Goal: Book appointment/travel/reservation

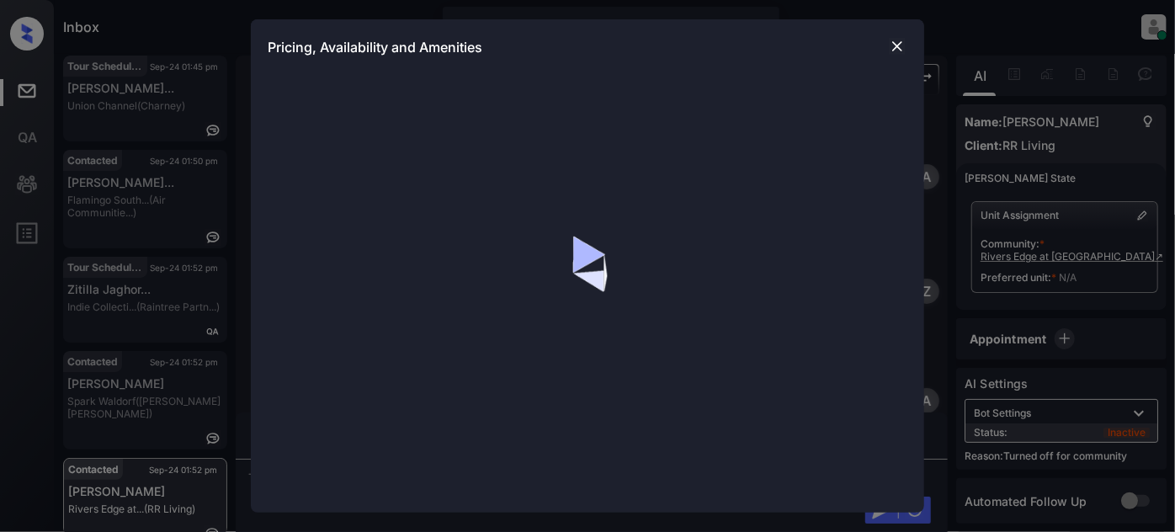
scroll to position [1947, 0]
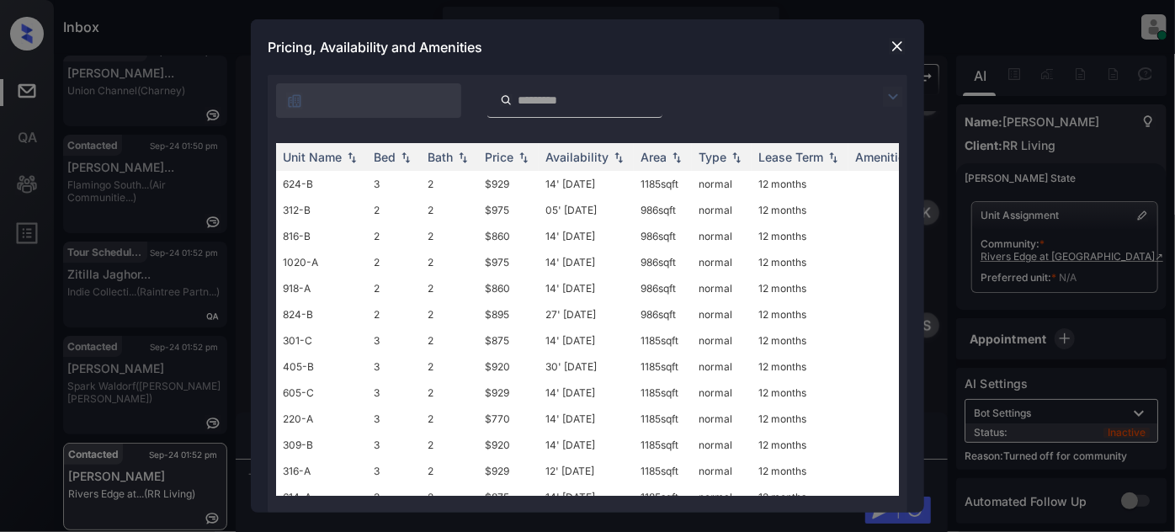
click at [886, 89] on img at bounding box center [893, 97] width 20 height 20
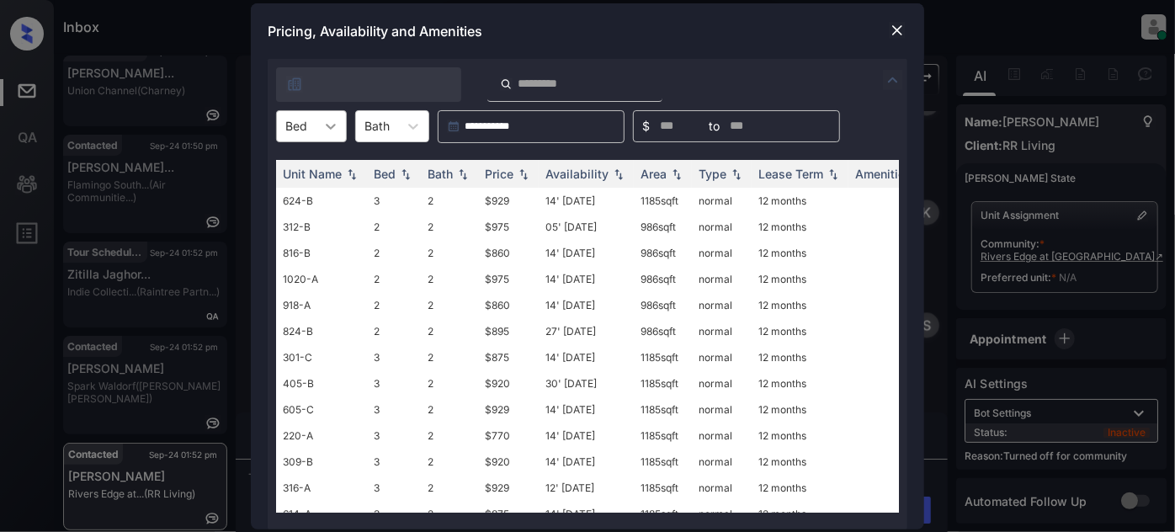
click at [320, 125] on div at bounding box center [331, 126] width 30 height 30
click at [307, 162] on div "1" at bounding box center [311, 167] width 71 height 30
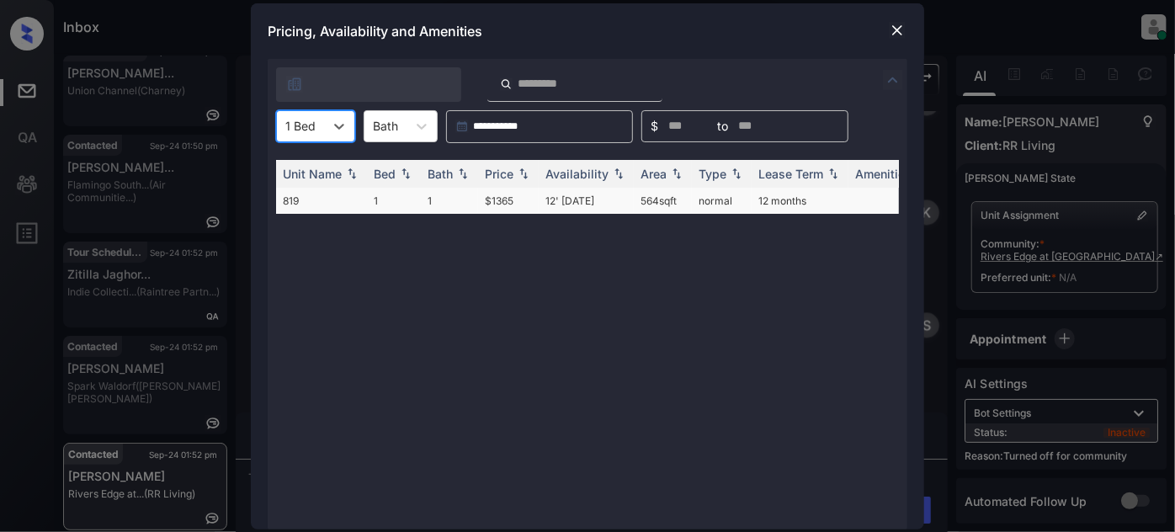
click at [517, 198] on td "$1365" at bounding box center [508, 201] width 61 height 26
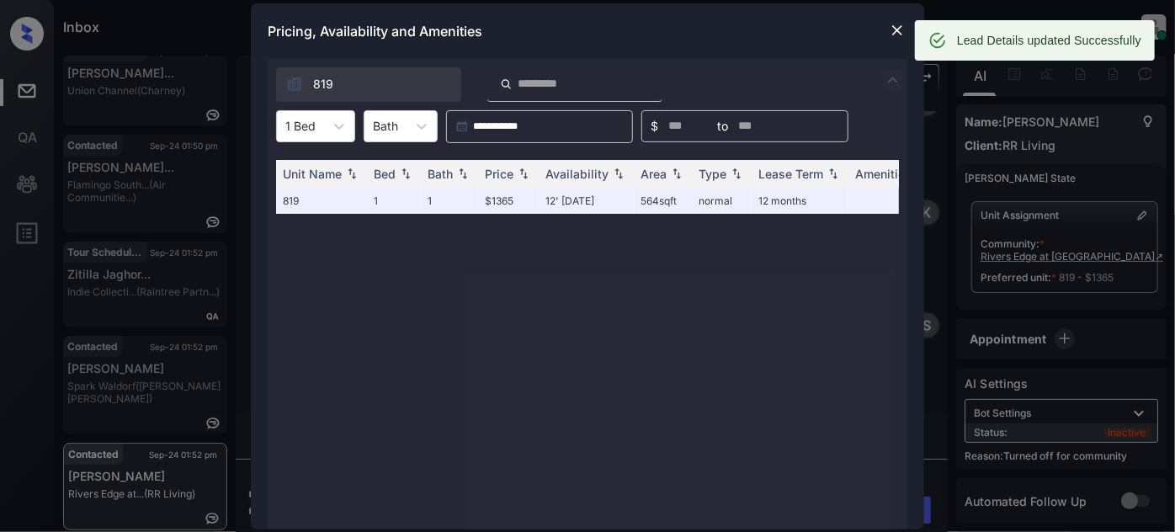
click at [895, 28] on img at bounding box center [896, 30] width 17 height 17
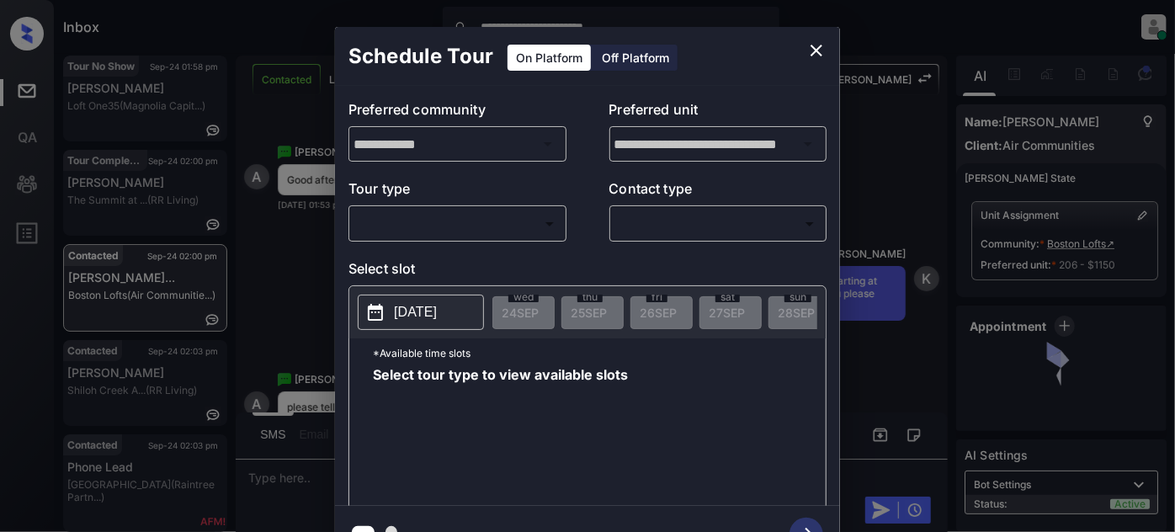
scroll to position [2756, 0]
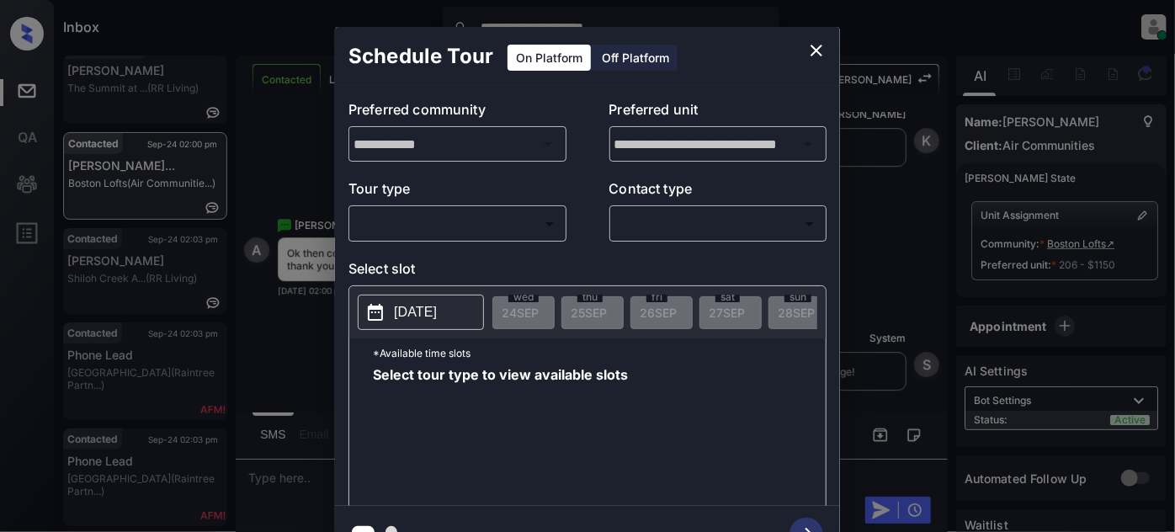
click at [483, 231] on body "**********" at bounding box center [587, 266] width 1175 height 532
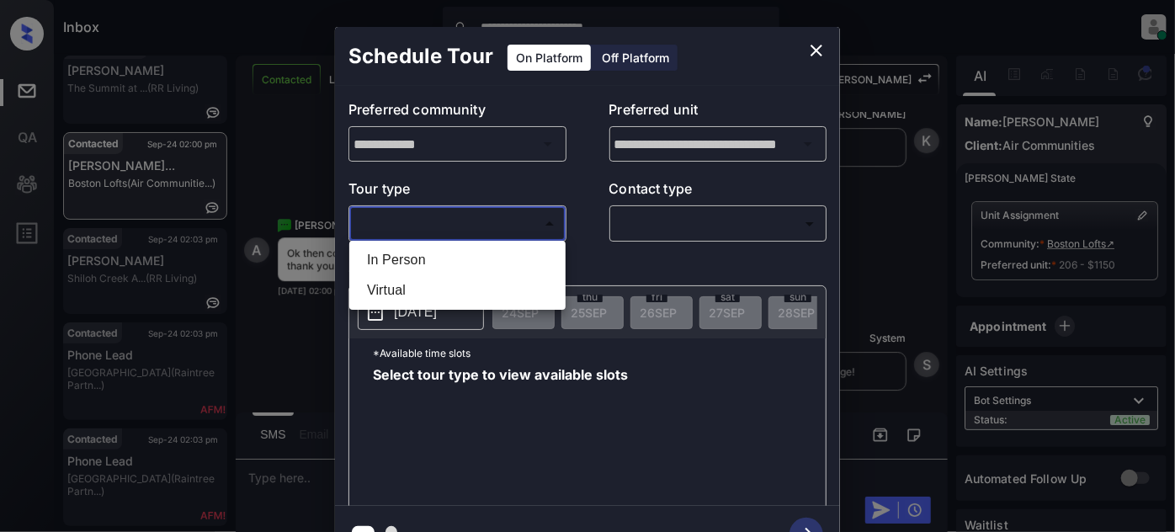
click at [448, 262] on li "In Person" at bounding box center [457, 260] width 208 height 30
type input "********"
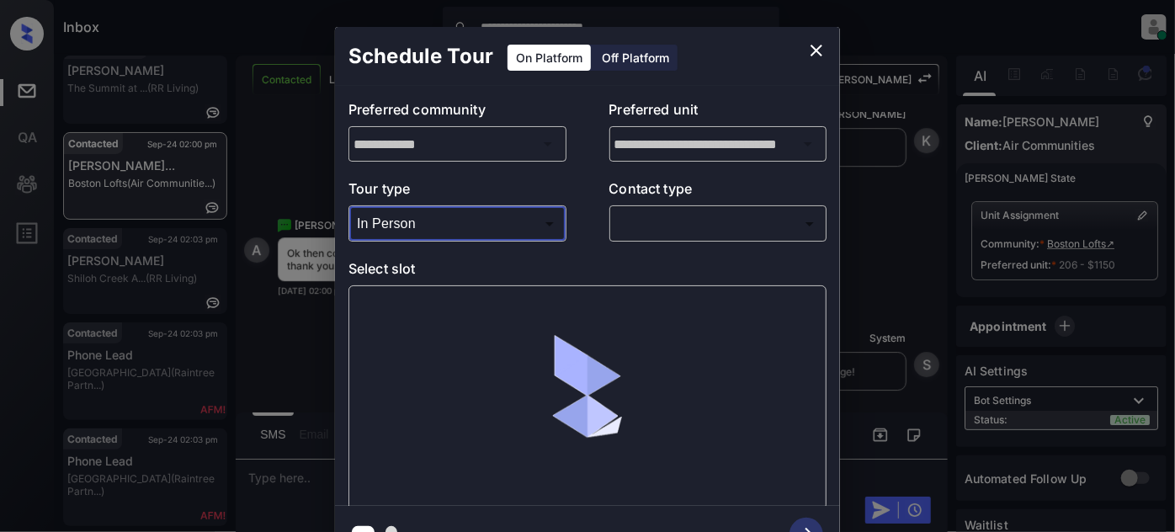
click at [708, 215] on body "**********" at bounding box center [587, 266] width 1175 height 532
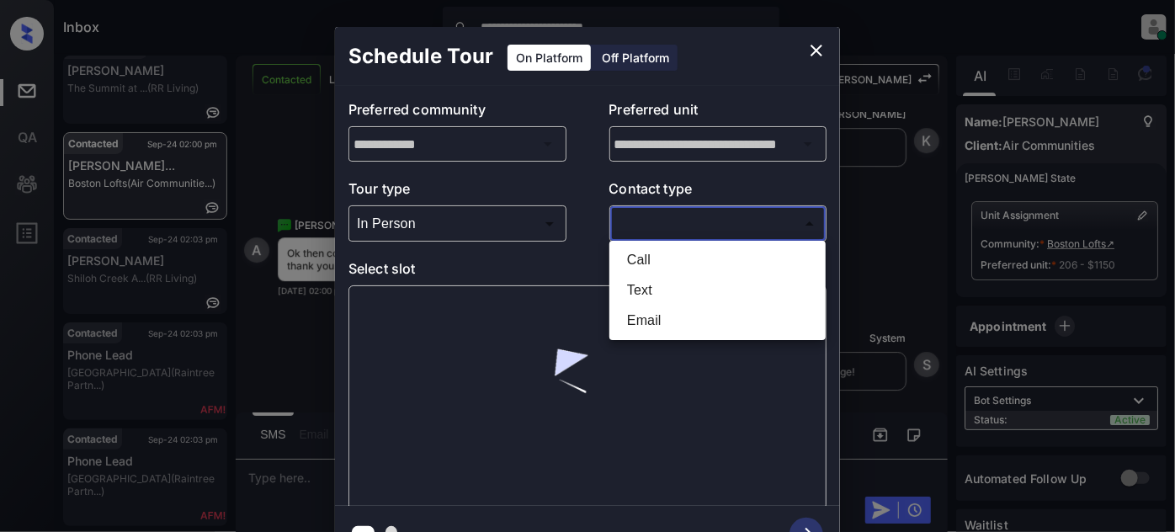
click at [665, 280] on li "Text" at bounding box center [717, 290] width 208 height 30
type input "****"
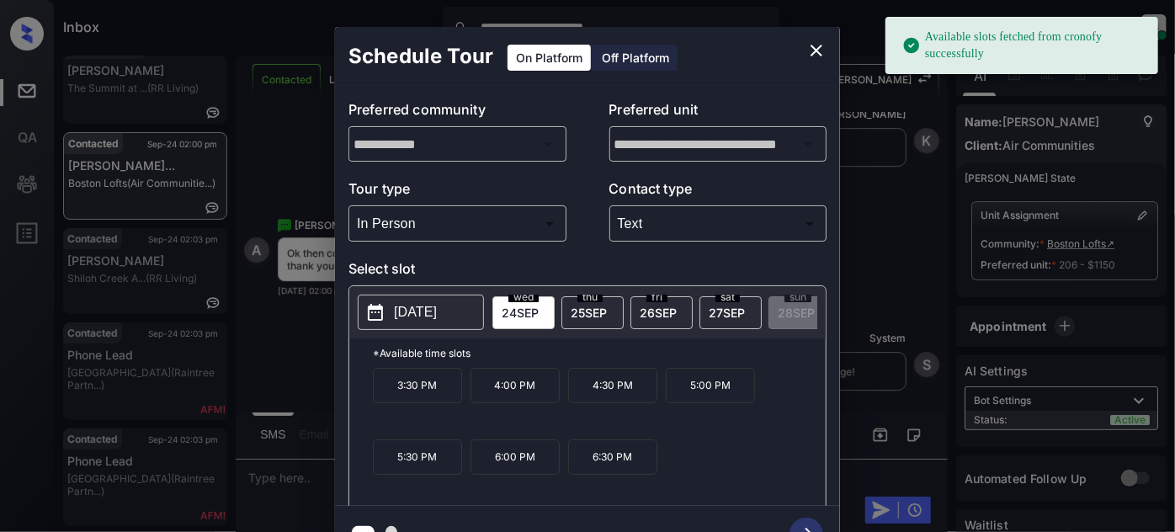
click at [597, 315] on span "25 SEP" at bounding box center [588, 312] width 36 height 14
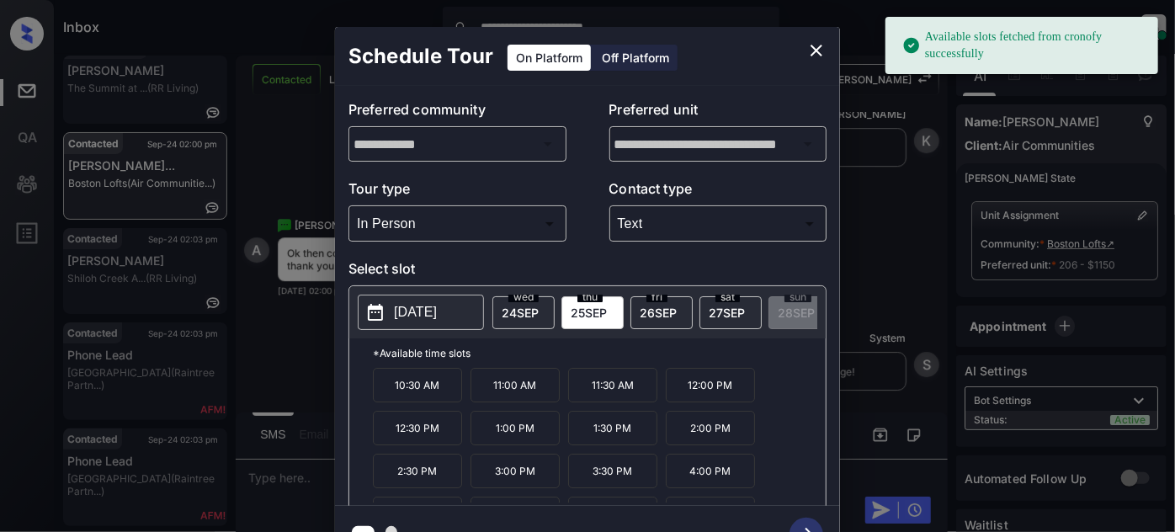
click at [549, 483] on p "3:00 PM" at bounding box center [514, 470] width 89 height 34
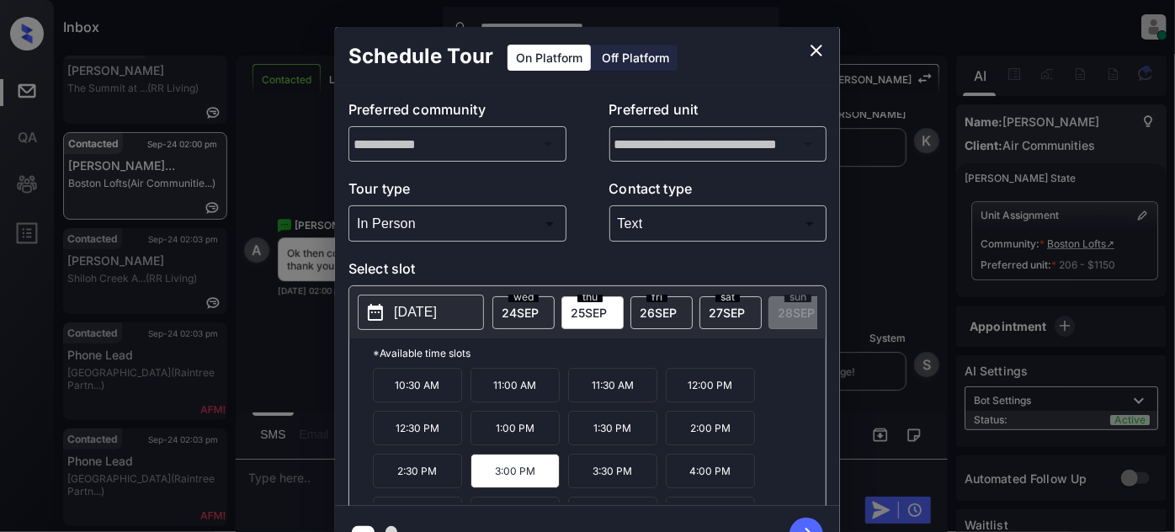
click at [801, 520] on icon "button" at bounding box center [806, 534] width 34 height 34
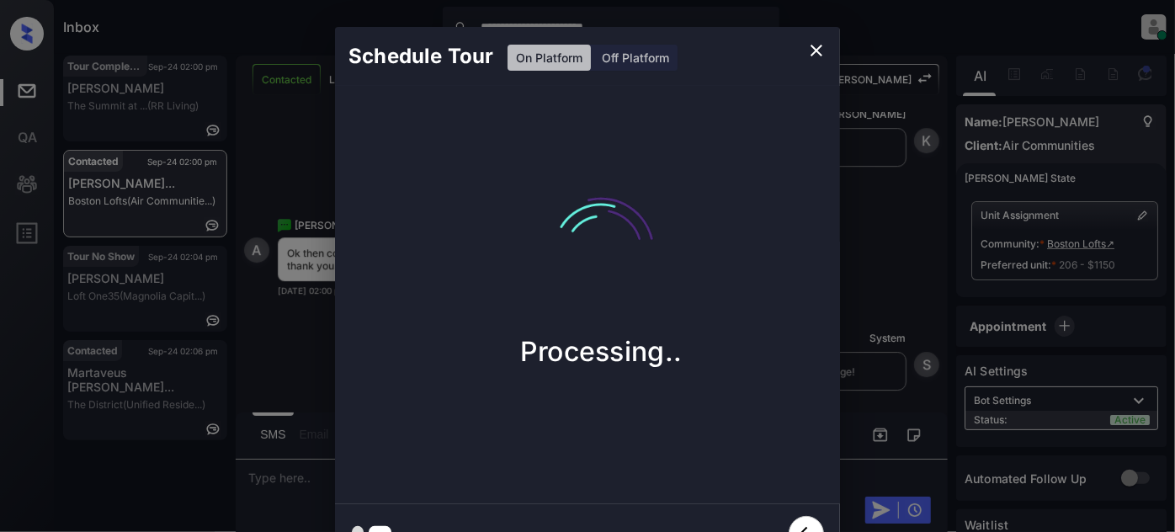
scroll to position [0, 0]
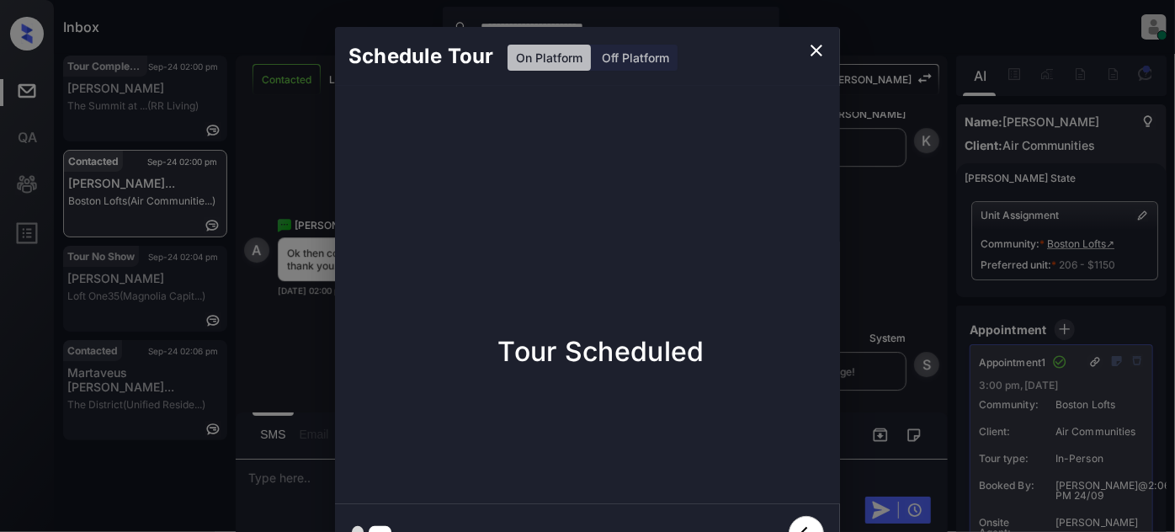
click at [814, 54] on icon "close" at bounding box center [816, 50] width 20 height 20
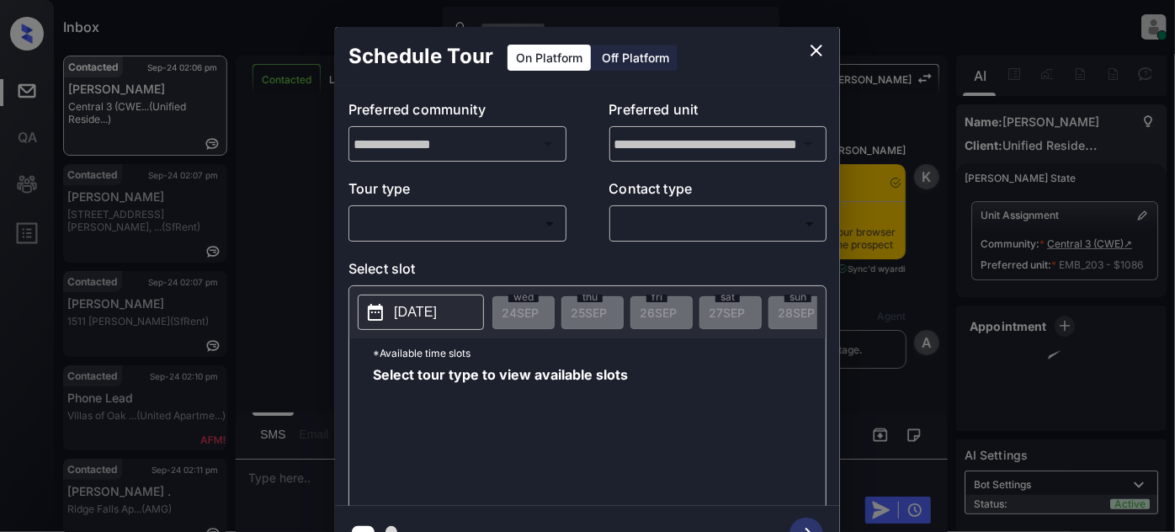
scroll to position [8815, 0]
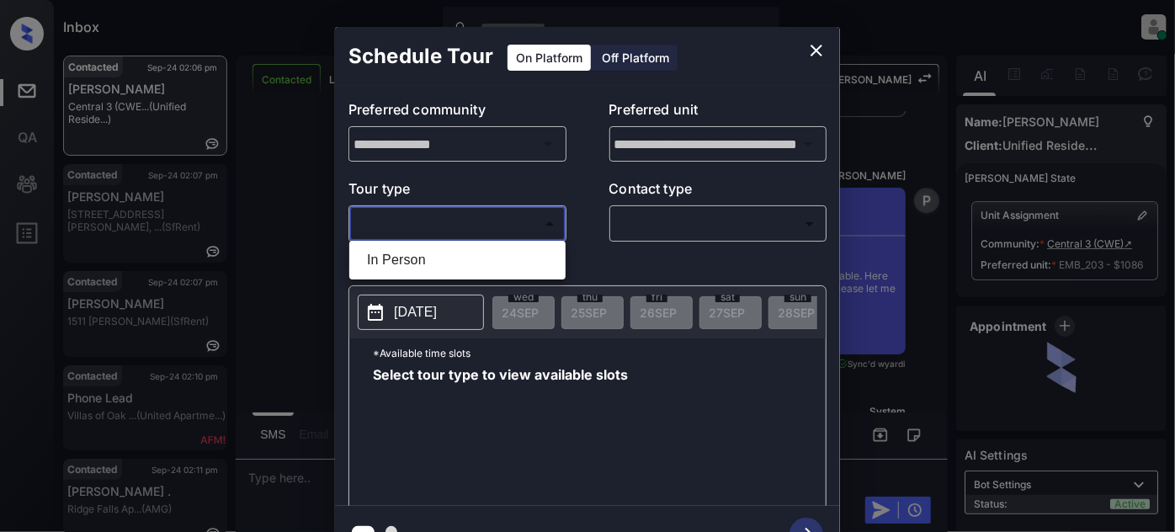
click at [539, 236] on body "Inbox [PERSON_NAME] Online Set yourself offline Set yourself on break Profile S…" at bounding box center [587, 266] width 1175 height 532
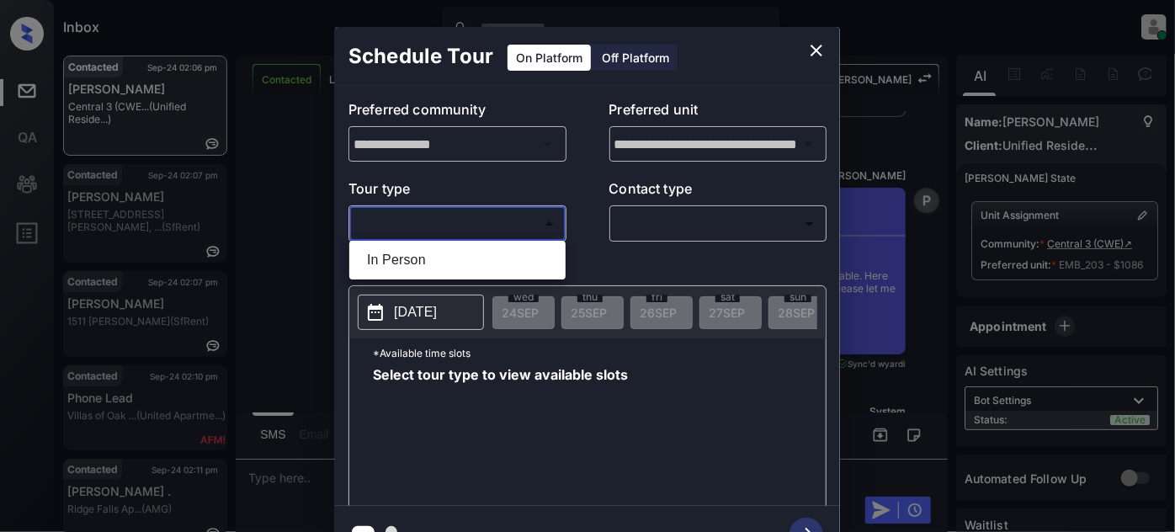
click at [479, 259] on li "In Person" at bounding box center [457, 260] width 208 height 30
type input "********"
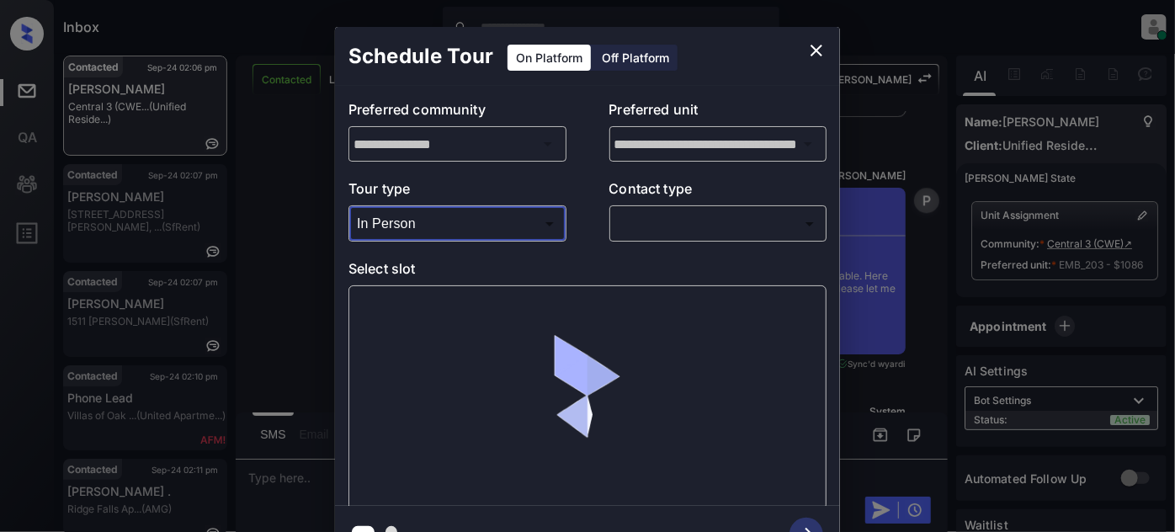
click at [740, 208] on div "​ ​" at bounding box center [718, 223] width 218 height 36
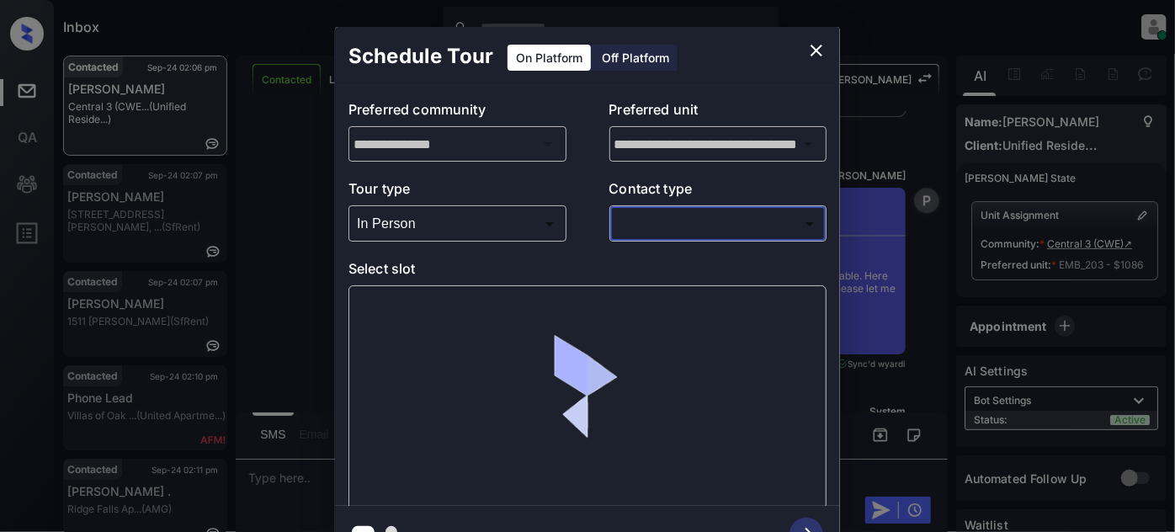
click at [737, 219] on body "Inbox Juan Carlos Manantan Online Set yourself offline Set yourself on break Pr…" at bounding box center [587, 266] width 1175 height 532
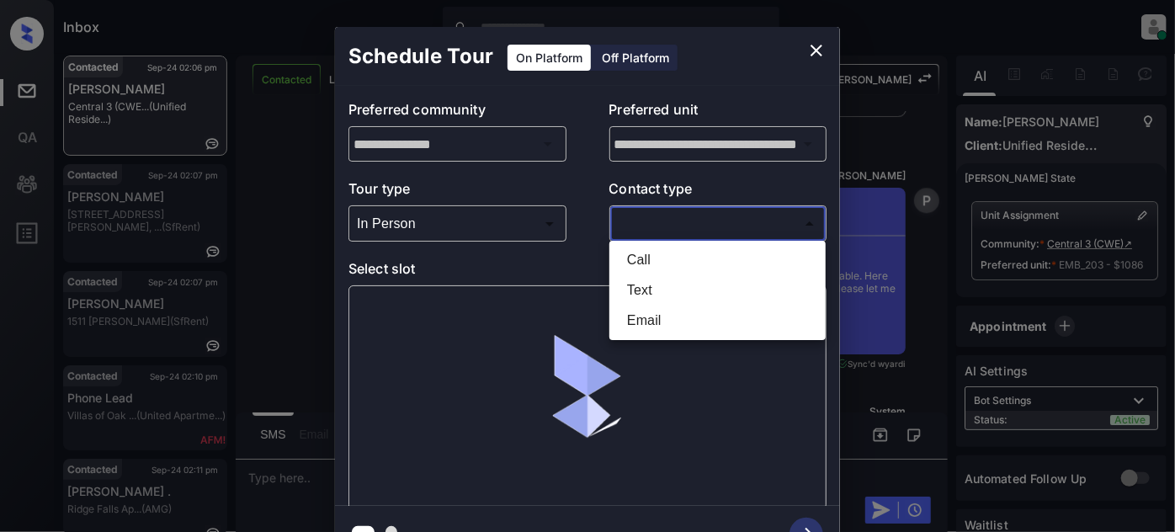
click at [682, 288] on li "Text" at bounding box center [717, 290] width 208 height 30
type input "****"
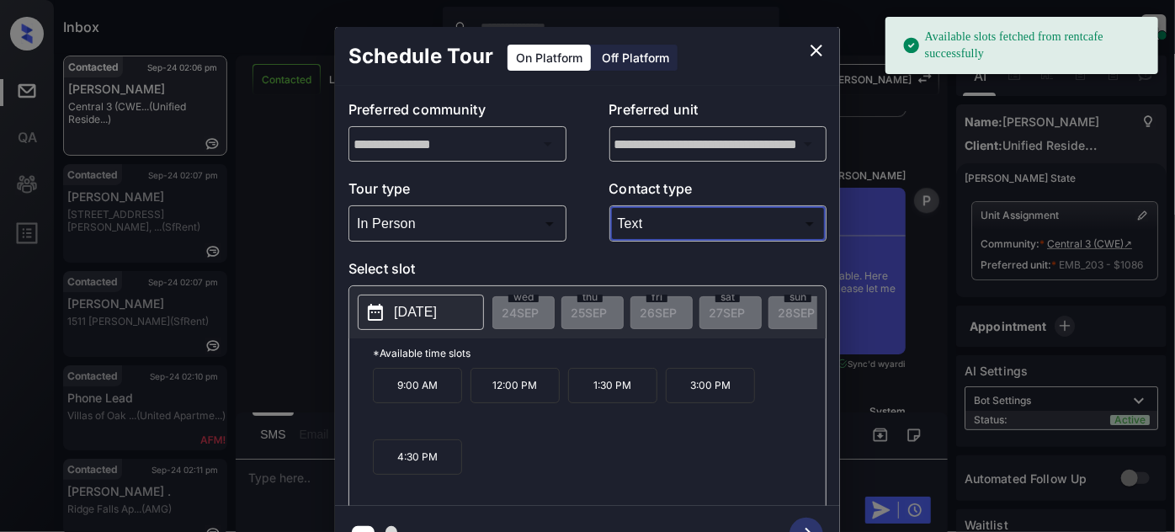
click at [401, 313] on p "2025-09-29" at bounding box center [415, 312] width 43 height 20
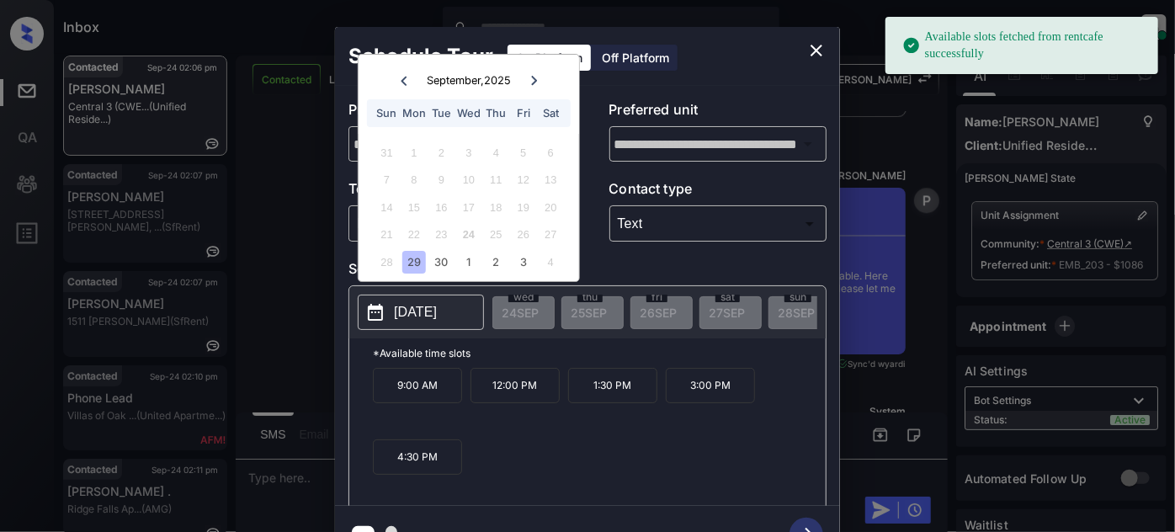
click at [534, 80] on icon at bounding box center [534, 80] width 6 height 9
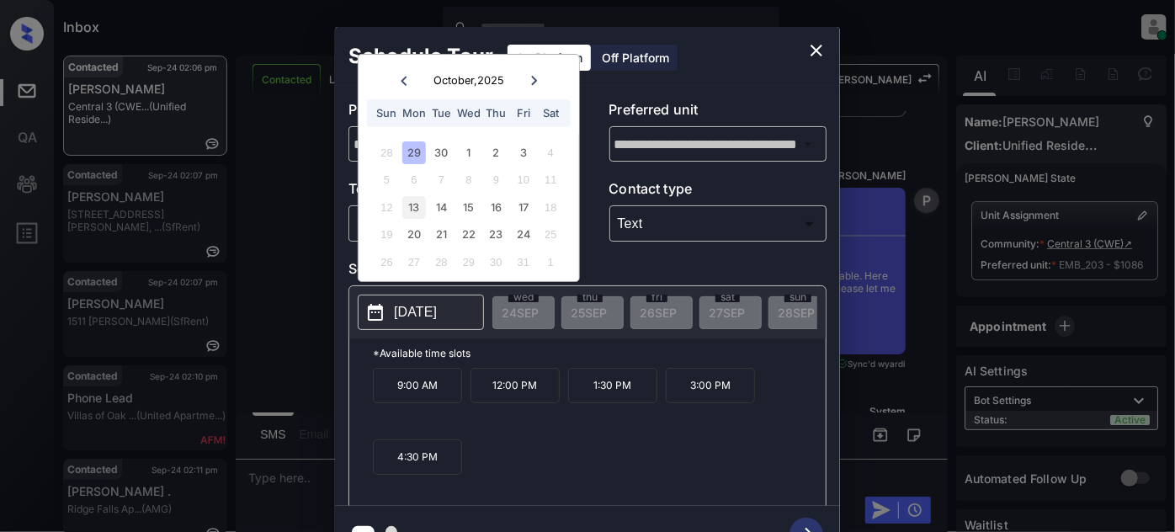
click at [408, 211] on div "13" at bounding box center [413, 207] width 23 height 23
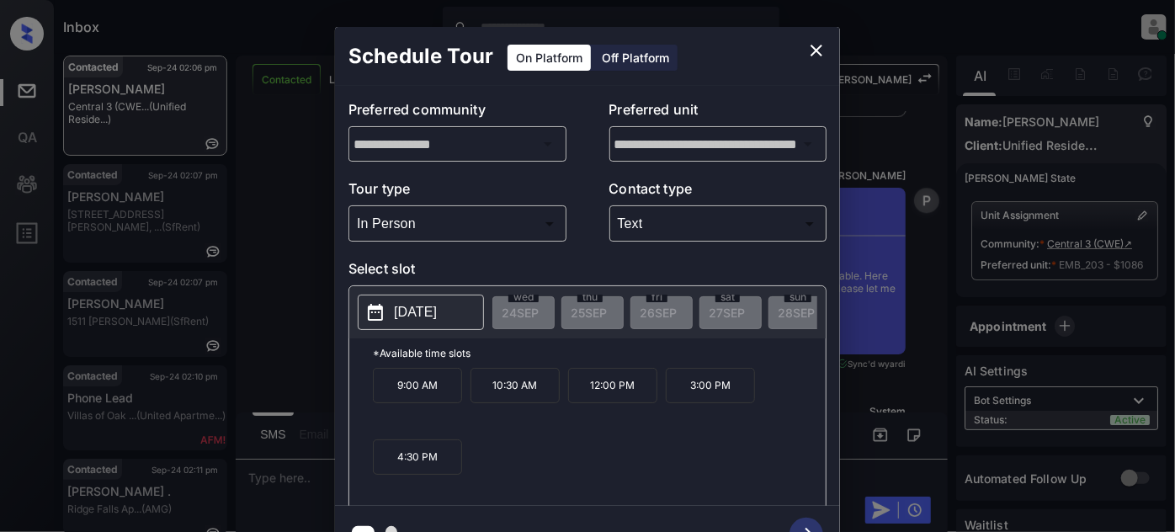
click at [493, 399] on p "10:30 AM" at bounding box center [514, 385] width 89 height 35
click at [803, 522] on icon "button" at bounding box center [806, 534] width 34 height 34
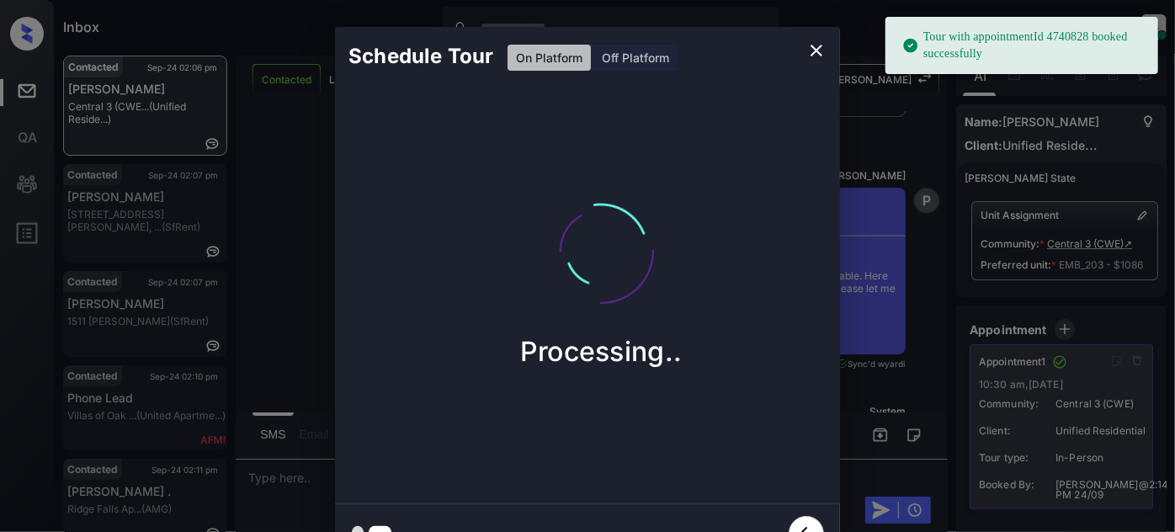
click at [808, 47] on icon "close" at bounding box center [816, 50] width 20 height 20
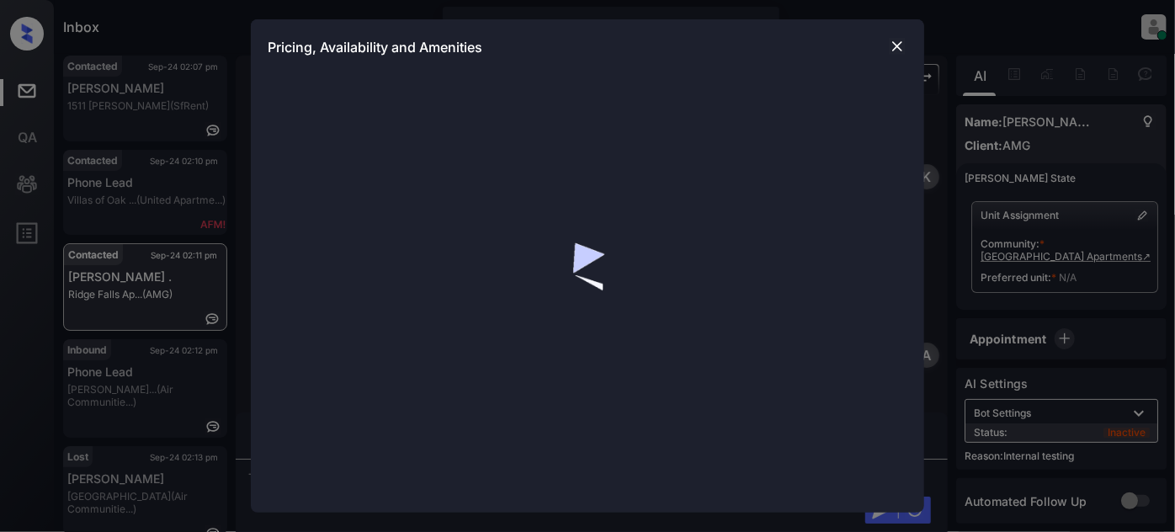
scroll to position [4110, 0]
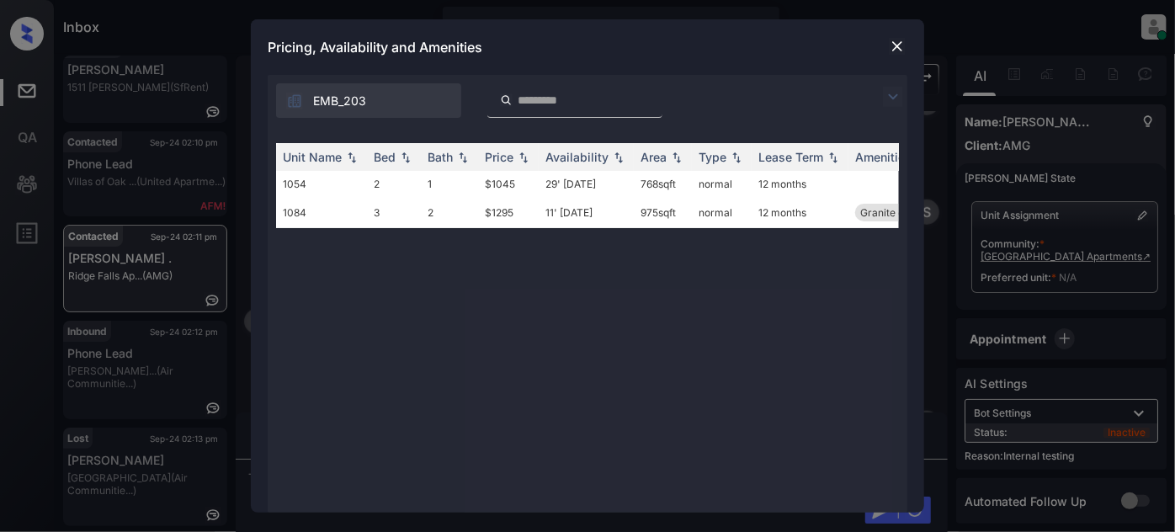
click at [895, 45] on img at bounding box center [896, 46] width 17 height 17
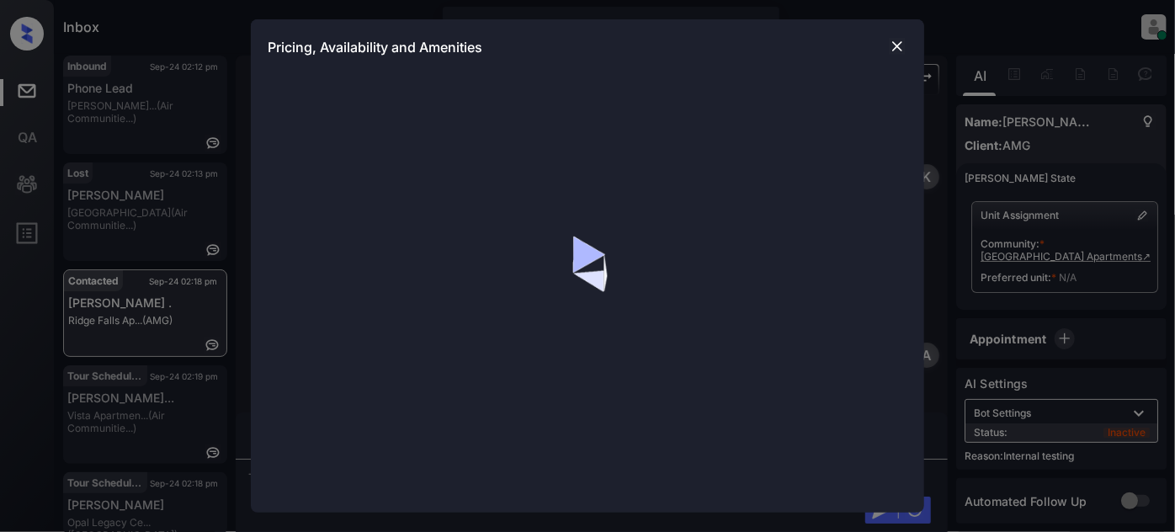
scroll to position [4437, 0]
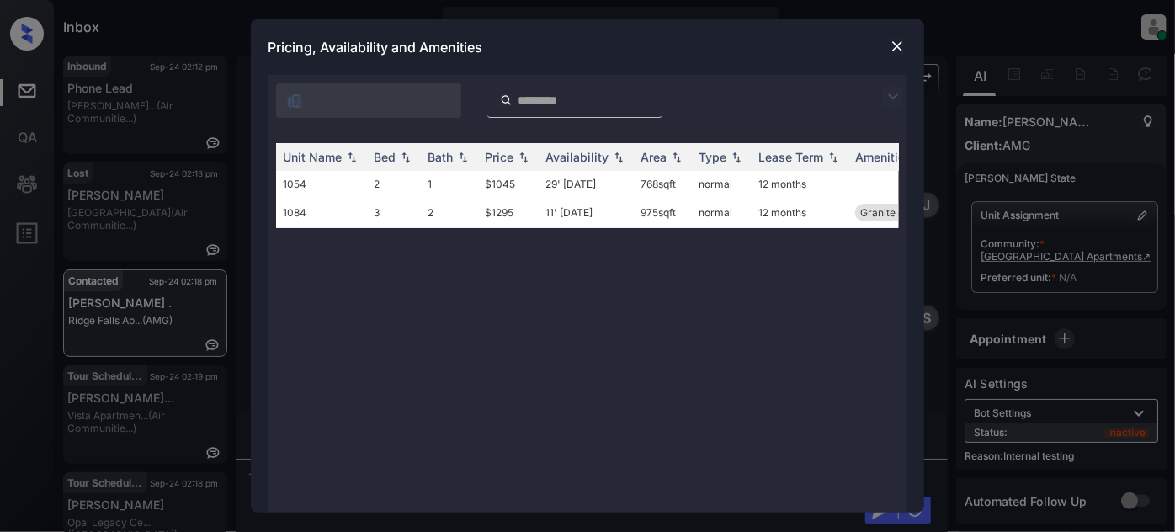
click at [893, 50] on img at bounding box center [896, 46] width 17 height 17
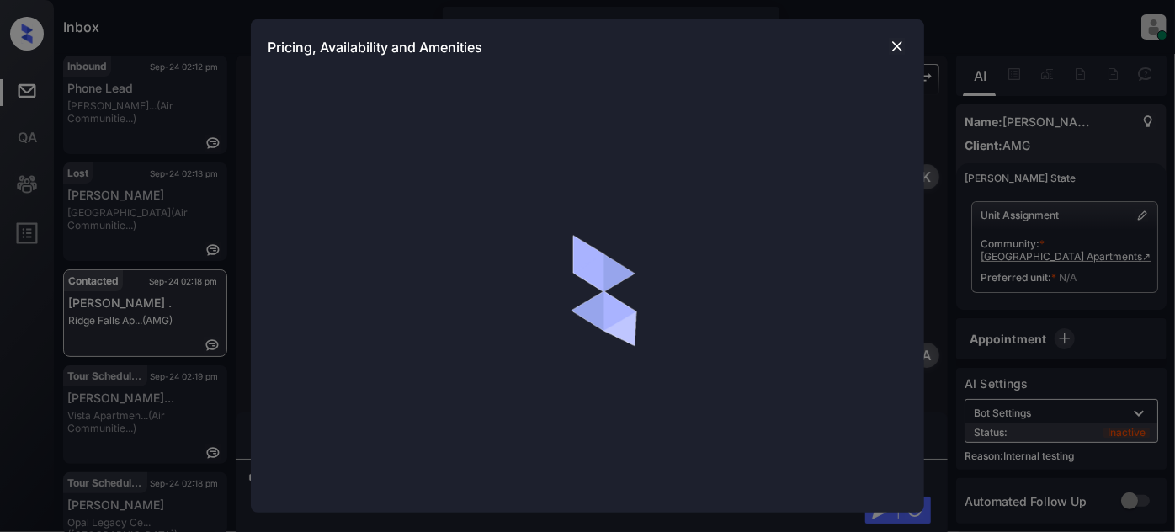
scroll to position [4437, 0]
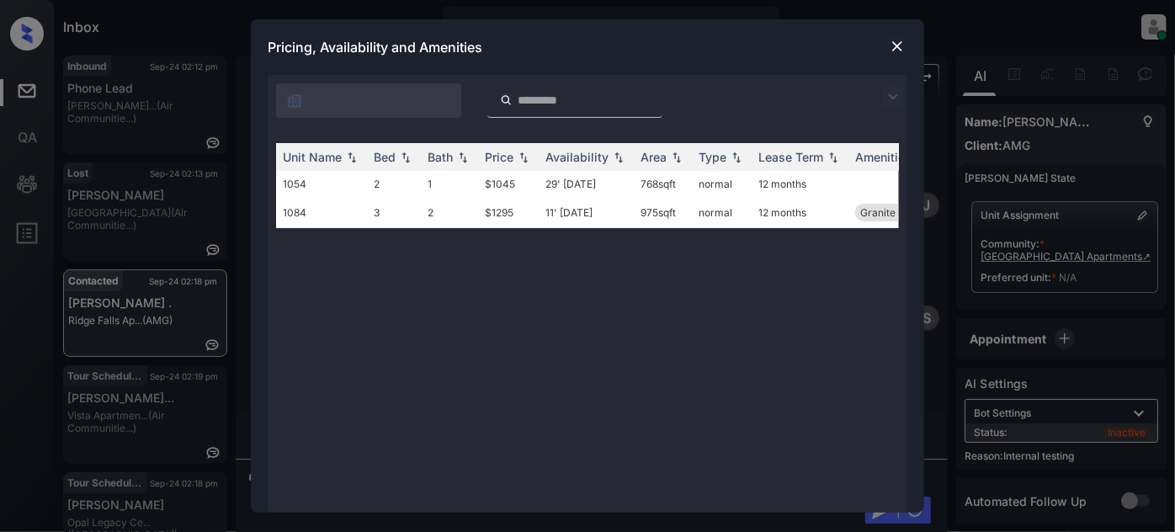
click at [900, 41] on img at bounding box center [896, 46] width 17 height 17
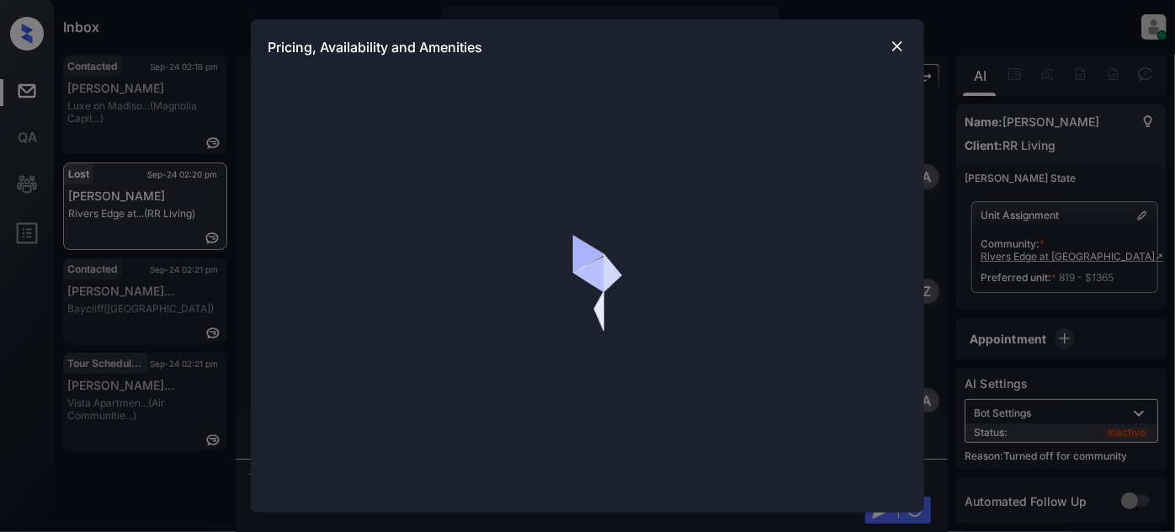
scroll to position [2734, 0]
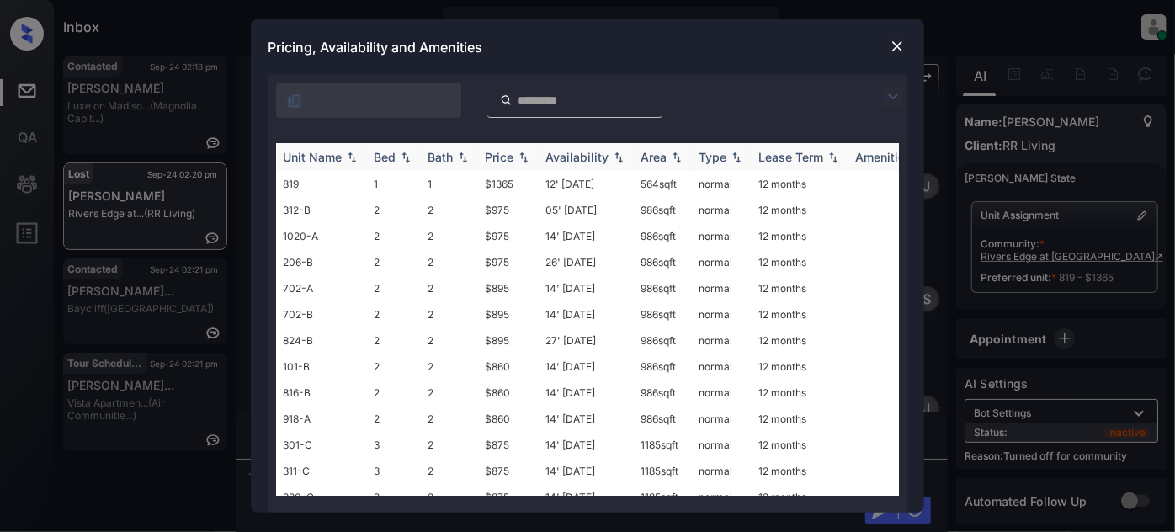
click at [500, 161] on div "Price" at bounding box center [499, 157] width 29 height 14
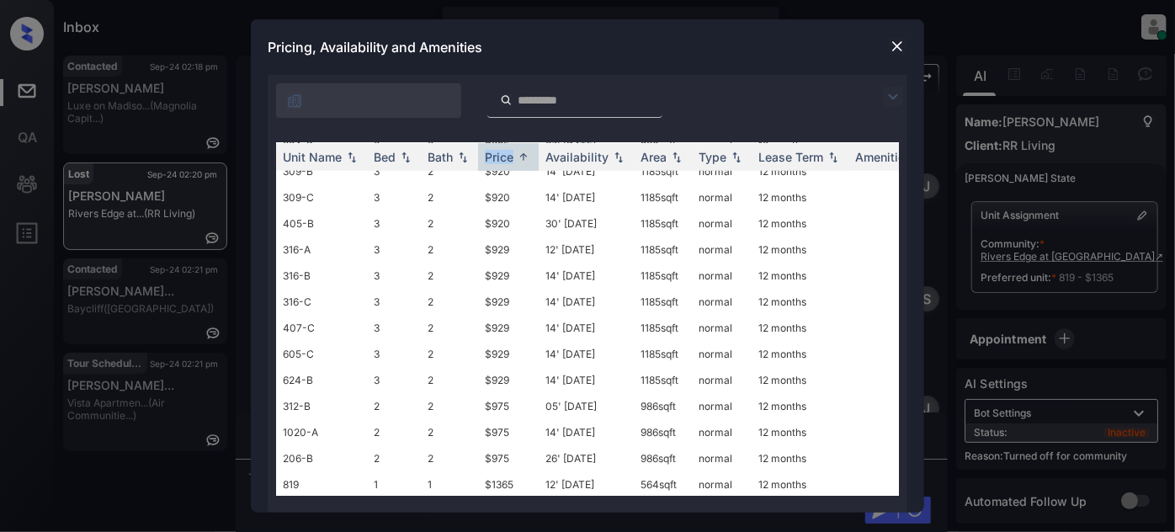
scroll to position [560, 0]
click at [897, 55] on img at bounding box center [896, 46] width 17 height 17
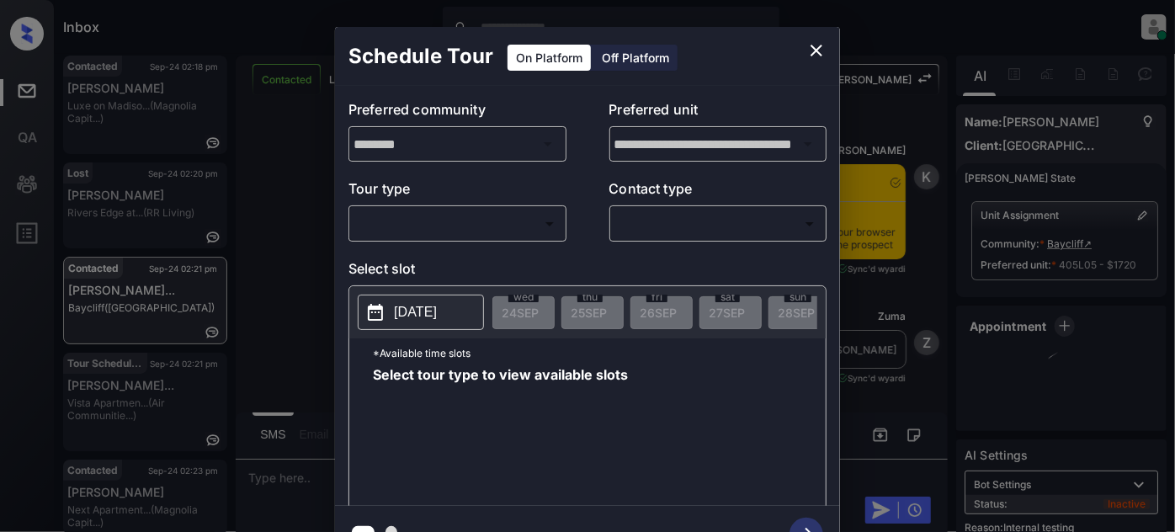
scroll to position [5350, 0]
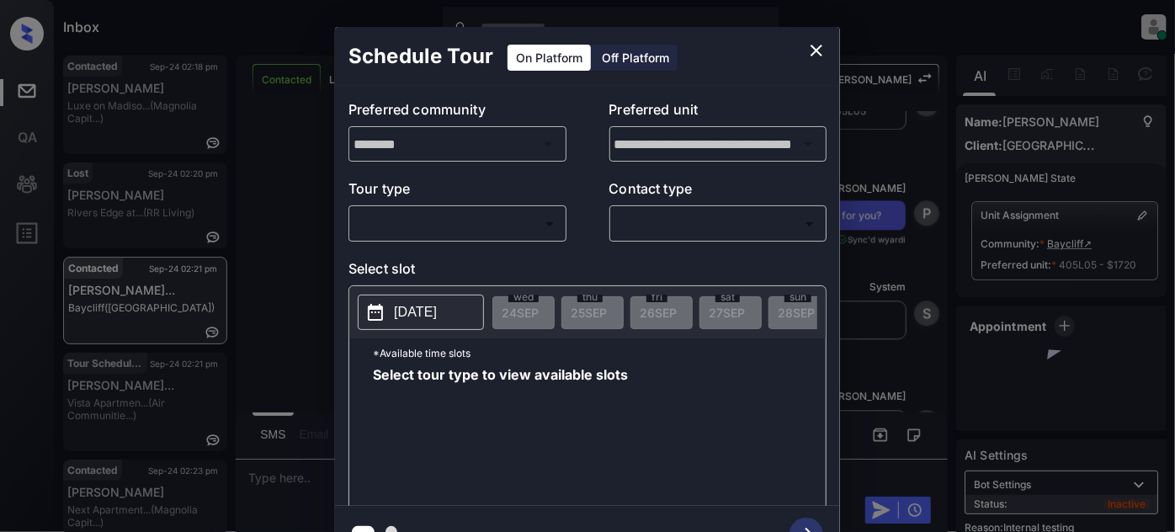
click at [459, 208] on div "​ ​" at bounding box center [457, 223] width 218 height 36
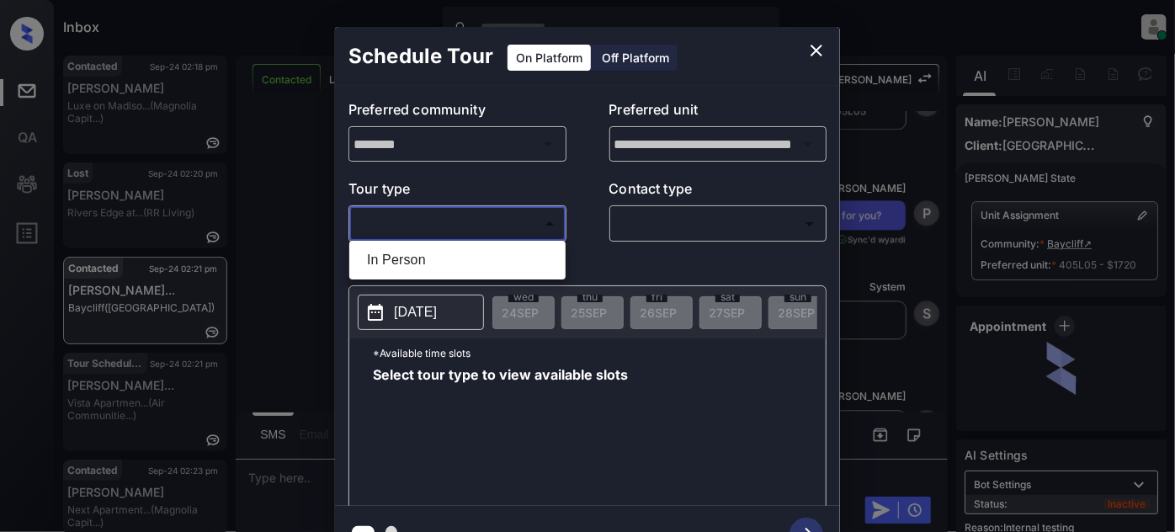
click at [458, 216] on body "Inbox [PERSON_NAME] Online Set yourself offline Set yourself on break Profile S…" at bounding box center [587, 266] width 1175 height 532
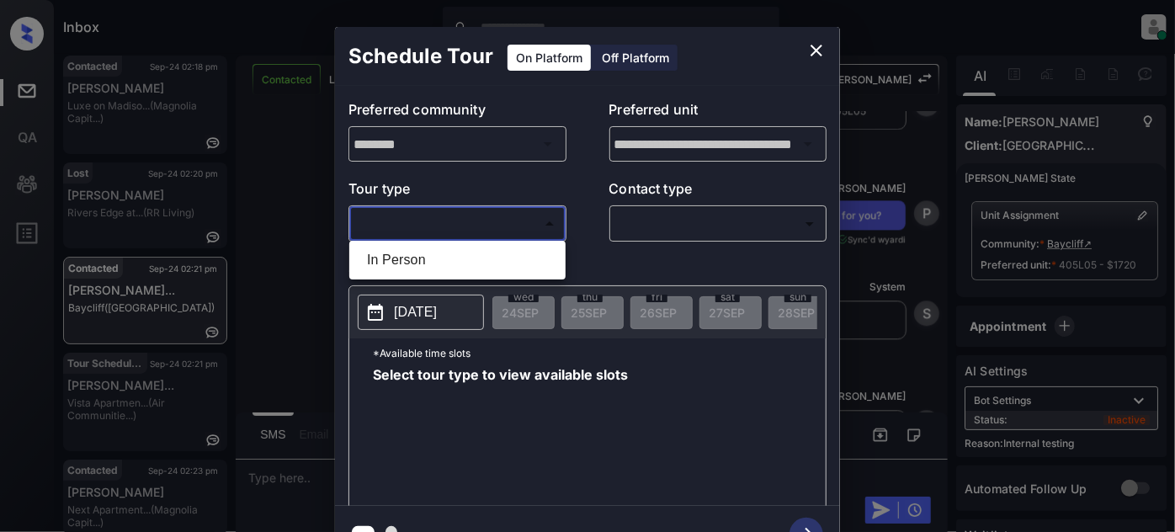
click at [436, 250] on li "In Person" at bounding box center [457, 260] width 208 height 30
type input "********"
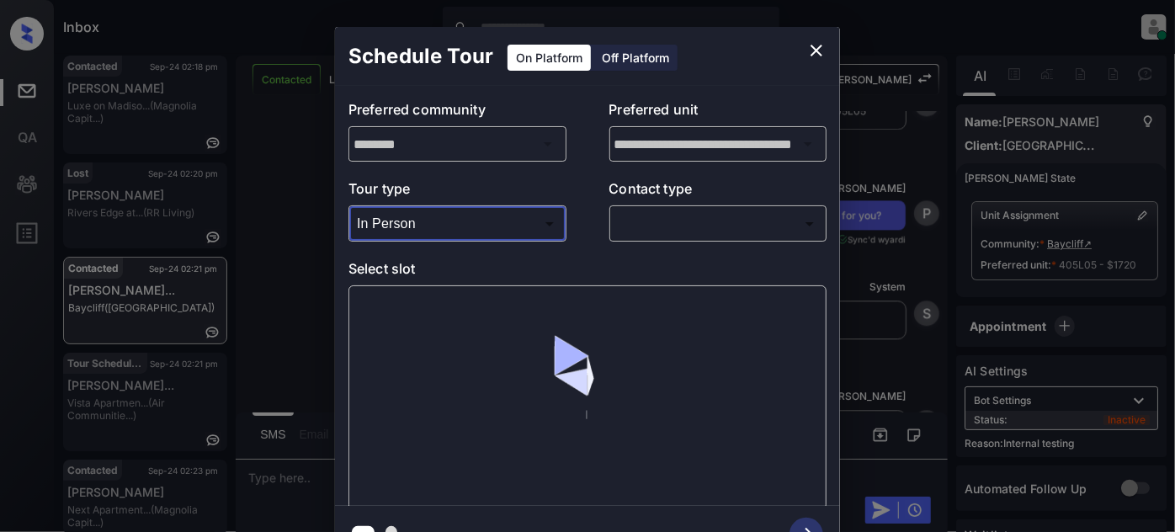
click at [732, 219] on body "Inbox Juan Carlos Manantan Online Set yourself offline Set yourself on break Pr…" at bounding box center [587, 266] width 1175 height 532
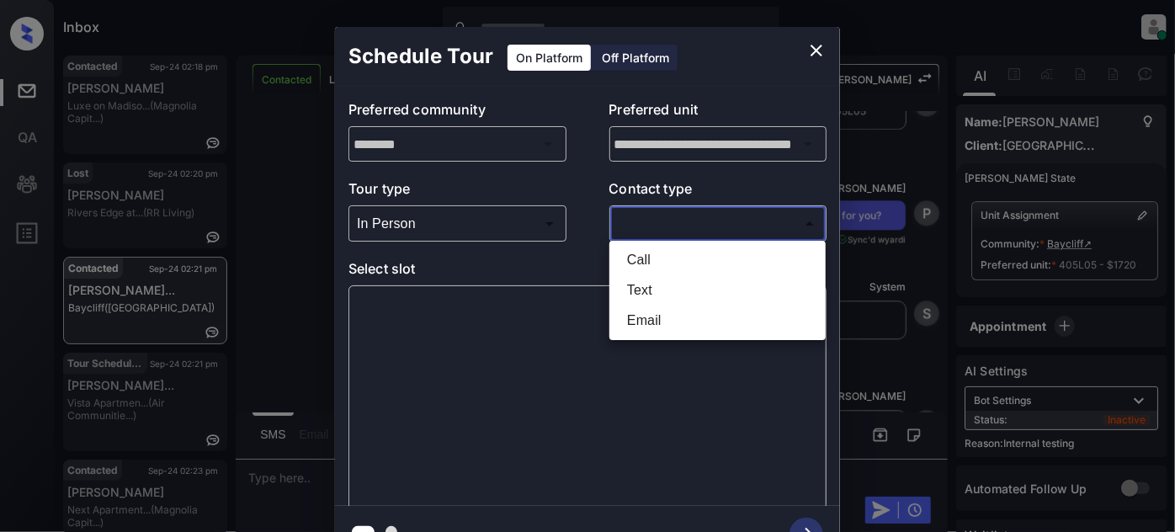
click at [692, 291] on li "Text" at bounding box center [717, 290] width 208 height 30
type input "****"
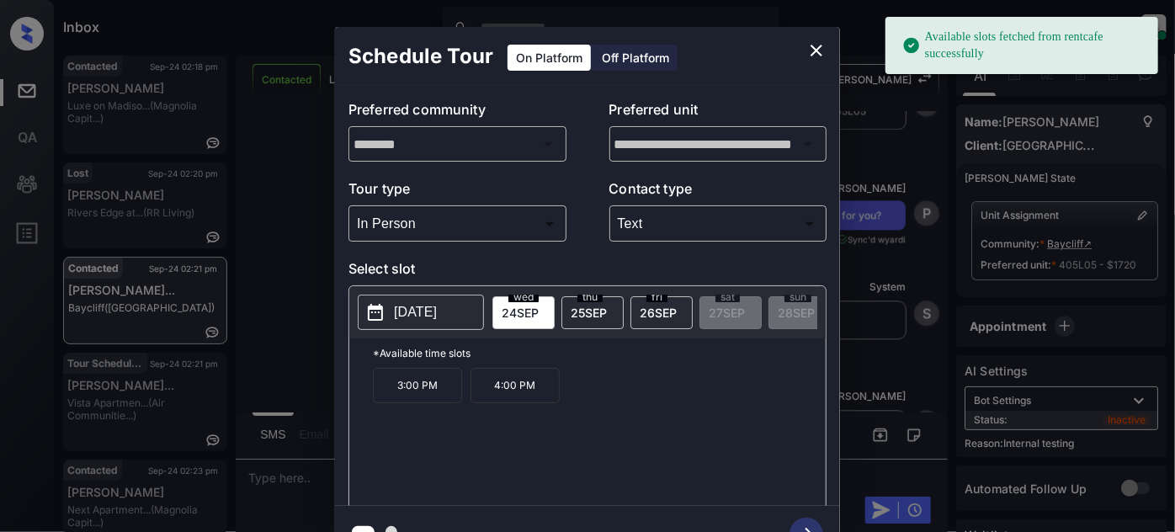
click at [527, 391] on p "4:00 PM" at bounding box center [514, 385] width 89 height 35
click at [795, 527] on icon "button" at bounding box center [806, 534] width 34 height 34
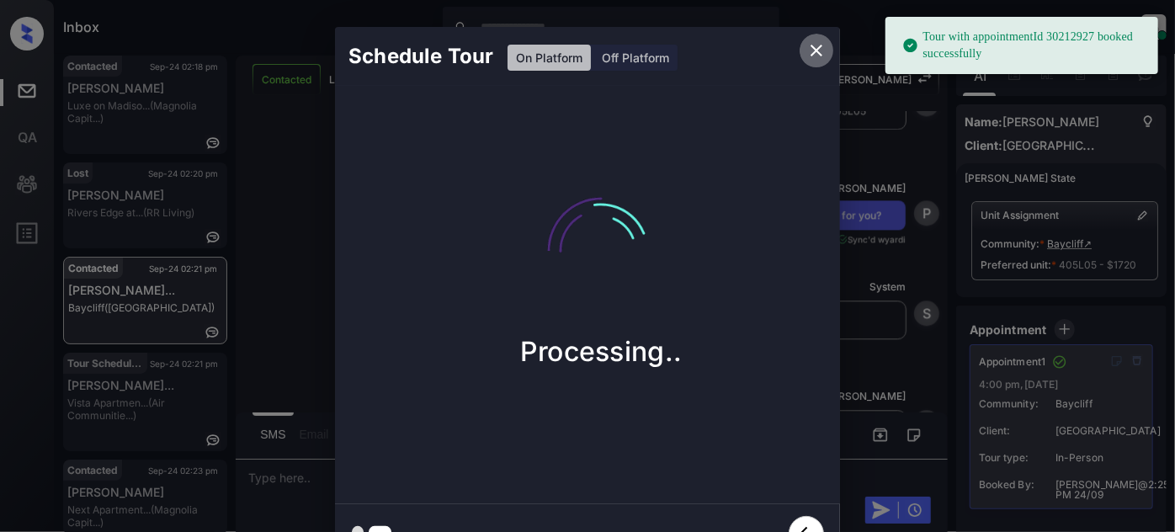
click at [820, 42] on icon "close" at bounding box center [816, 50] width 20 height 20
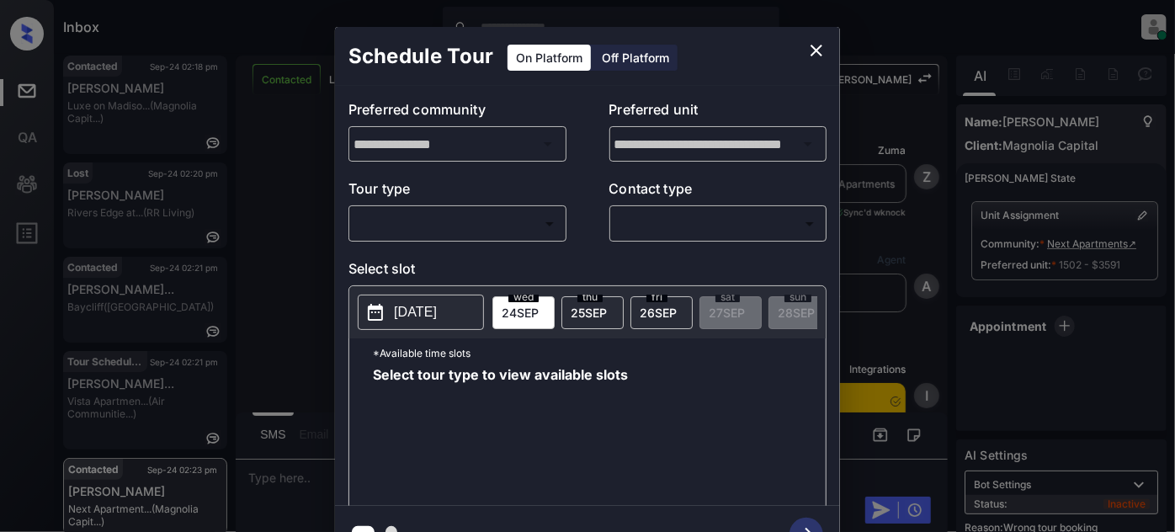
scroll to position [6855, 0]
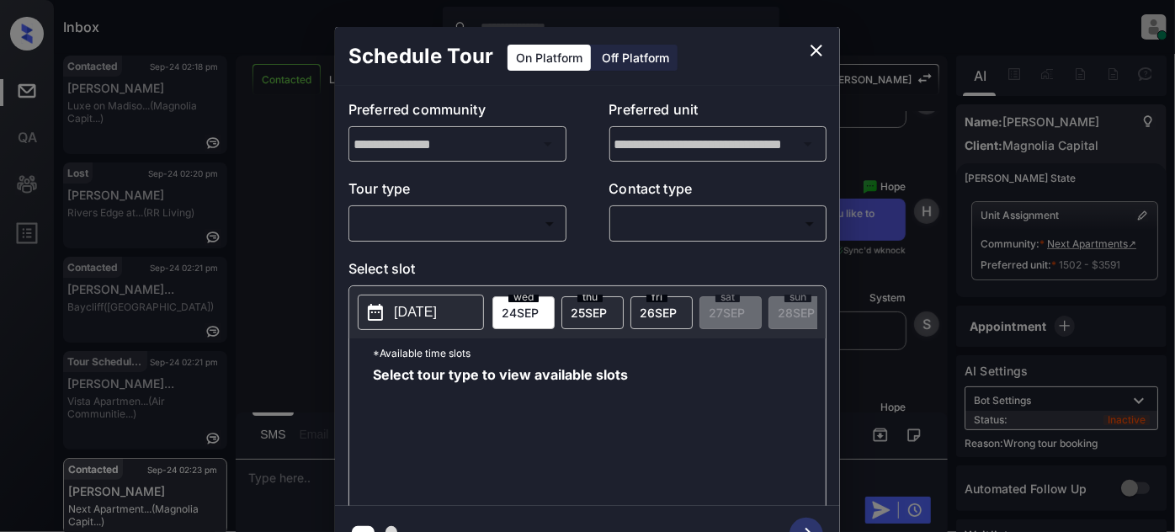
click at [469, 231] on body "Inbox Juan Carlos Manantan Online Set yourself offline Set yourself on break Pr…" at bounding box center [587, 266] width 1175 height 532
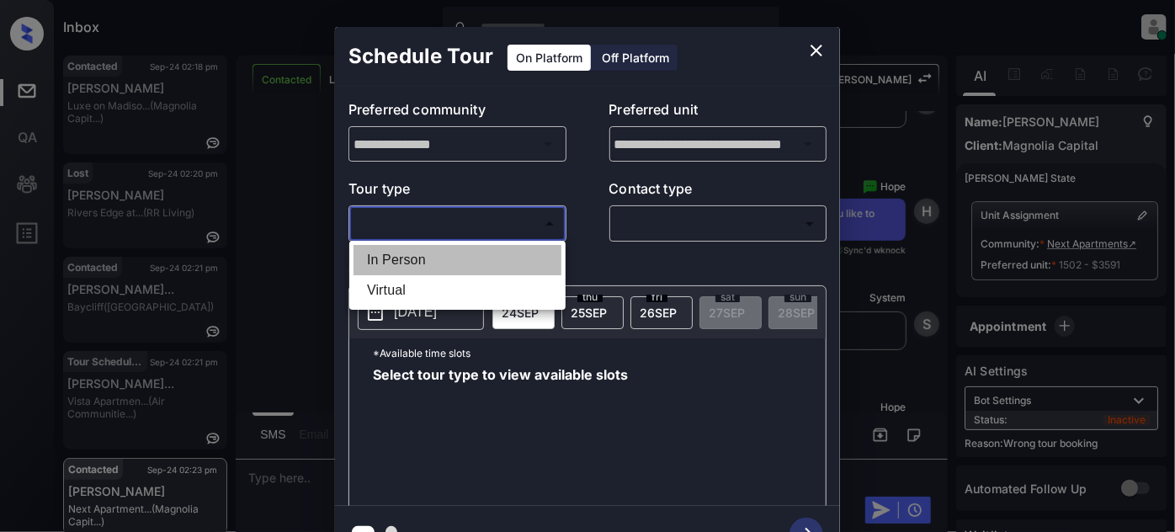
click at [448, 255] on li "In Person" at bounding box center [457, 260] width 208 height 30
type input "********"
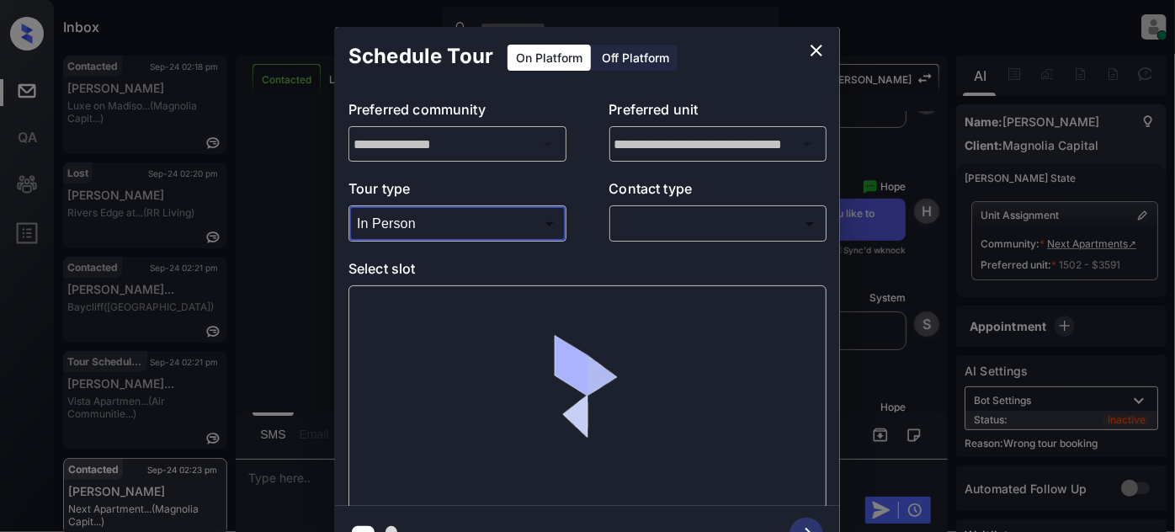
click at [695, 202] on p "Contact type" at bounding box center [718, 191] width 218 height 27
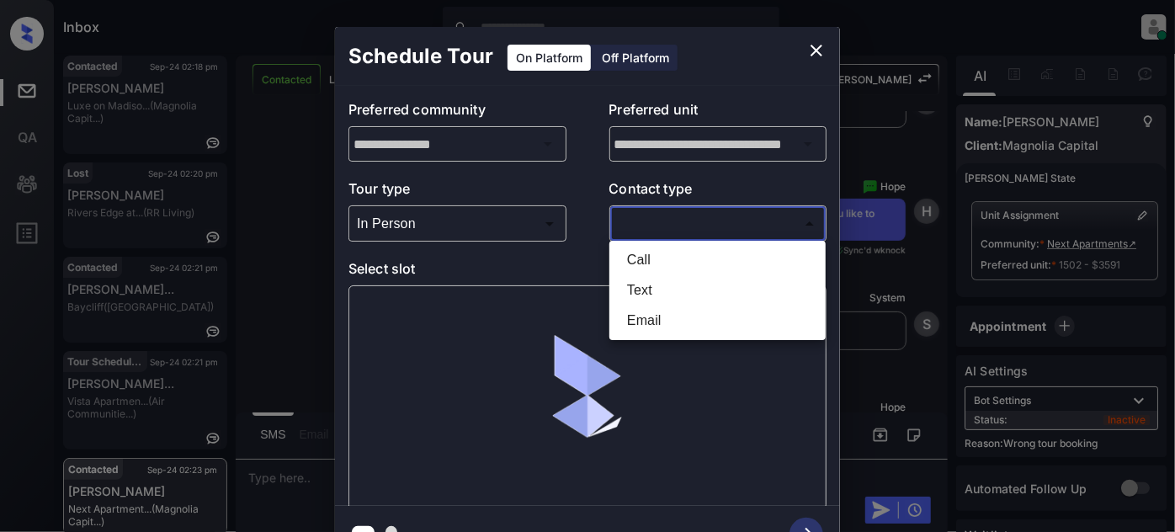
click at [695, 215] on body "Inbox Juan Carlos Manantan Online Set yourself offline Set yourself on break Pr…" at bounding box center [587, 266] width 1175 height 532
click at [646, 290] on li "Text" at bounding box center [717, 290] width 208 height 30
type input "****"
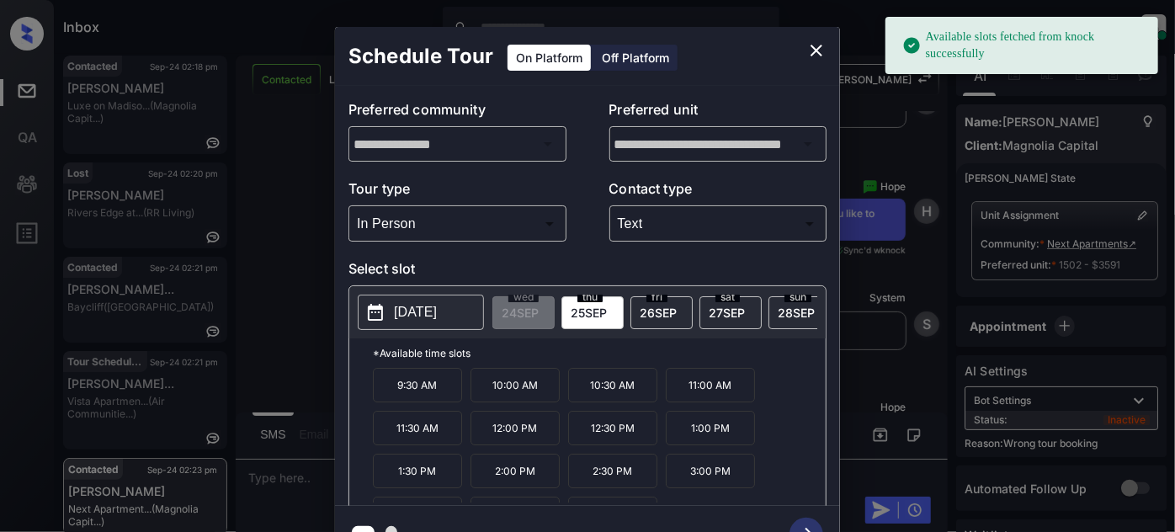
click at [734, 316] on span "27 SEP" at bounding box center [726, 312] width 36 height 14
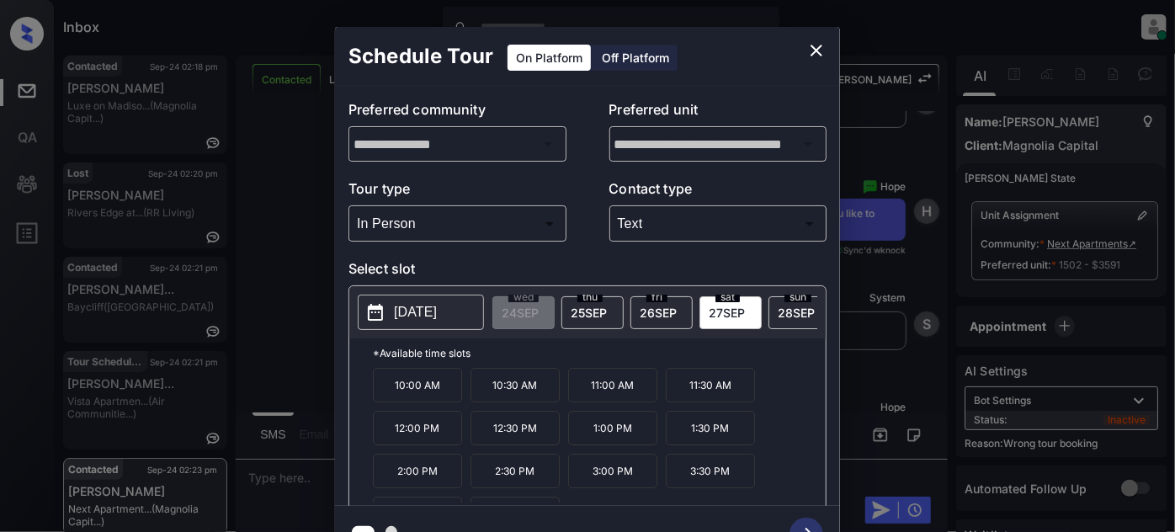
click at [440, 399] on p "10:00 AM" at bounding box center [417, 385] width 89 height 34
click at [803, 519] on icon "button" at bounding box center [806, 534] width 34 height 34
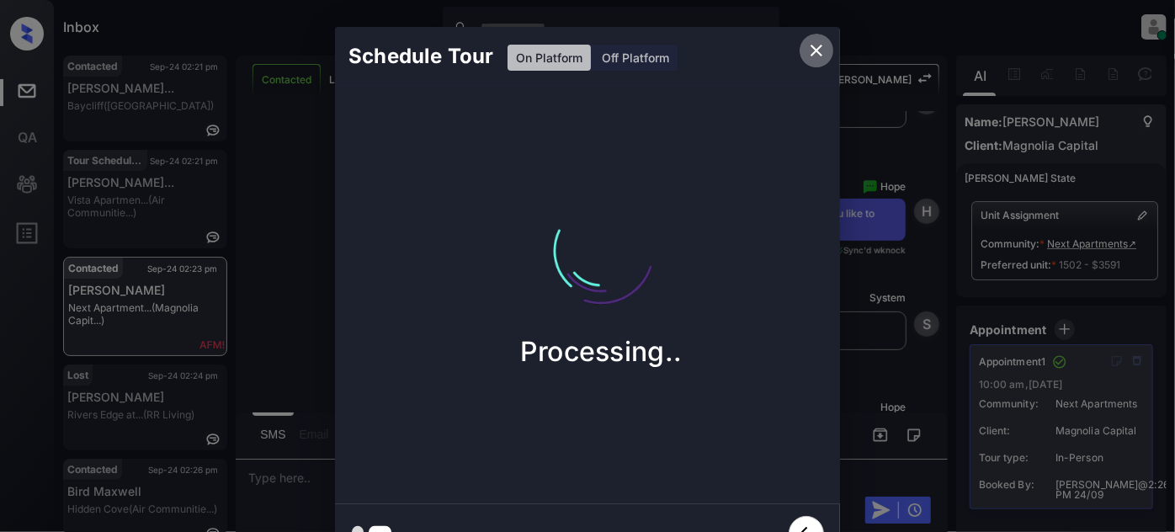
click at [812, 50] on icon "close" at bounding box center [816, 50] width 20 height 20
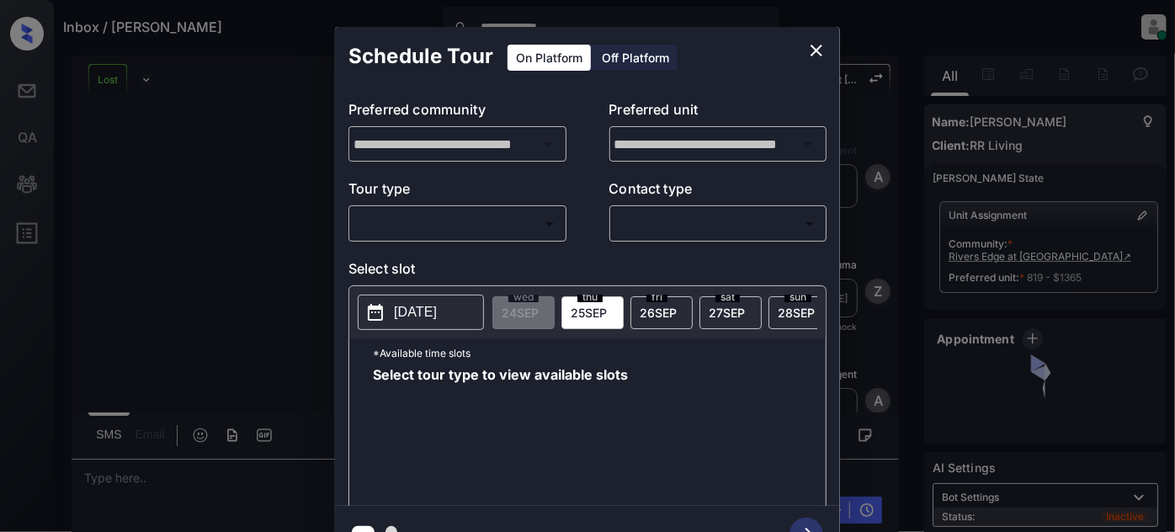
scroll to position [5095, 0]
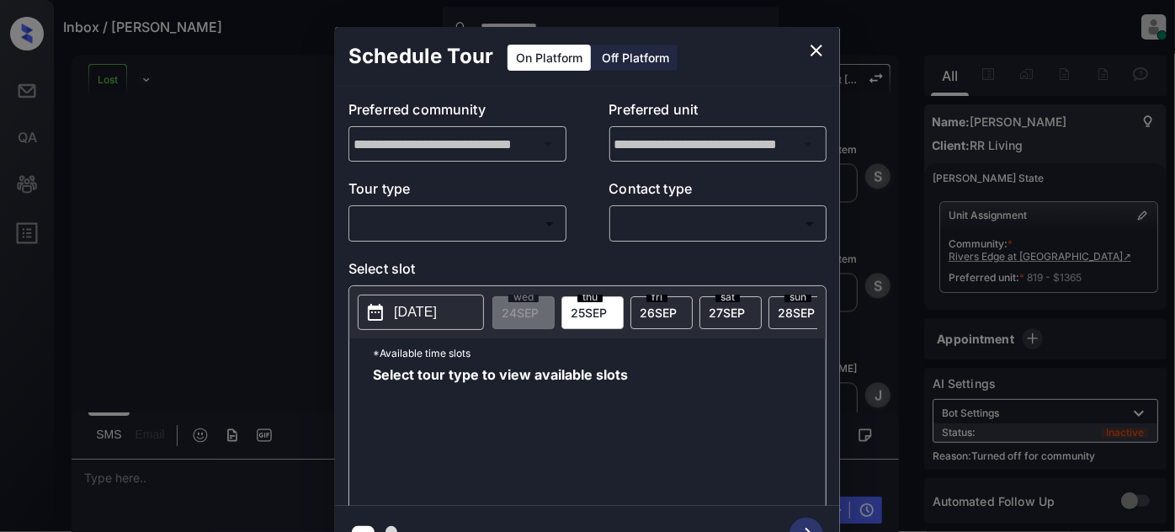
click at [464, 242] on div "**********" at bounding box center [587, 296] width 505 height 420
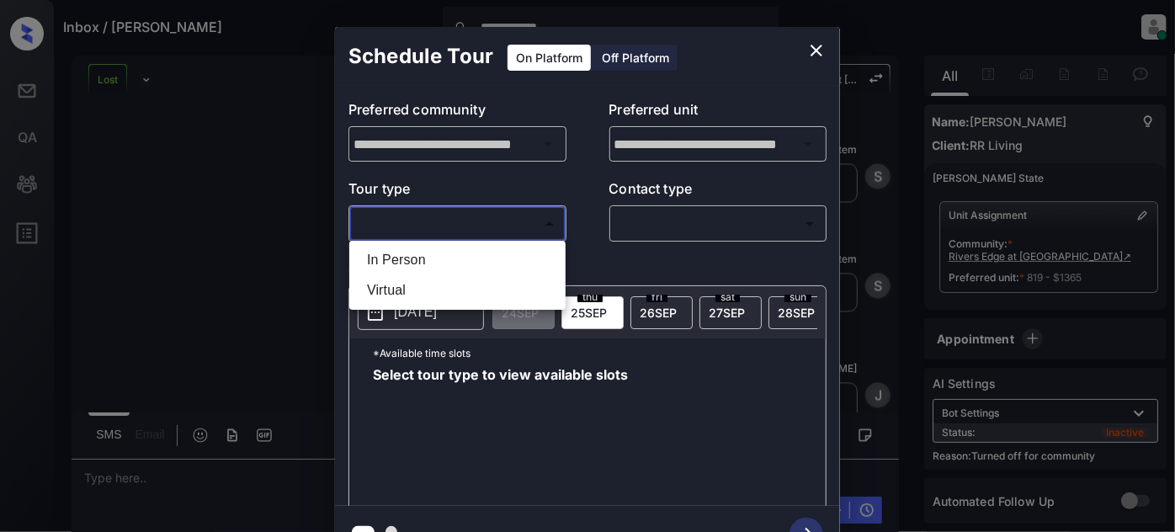
click at [470, 221] on body "**********" at bounding box center [587, 266] width 1175 height 532
click at [454, 247] on li "In Person" at bounding box center [457, 260] width 208 height 30
type input "********"
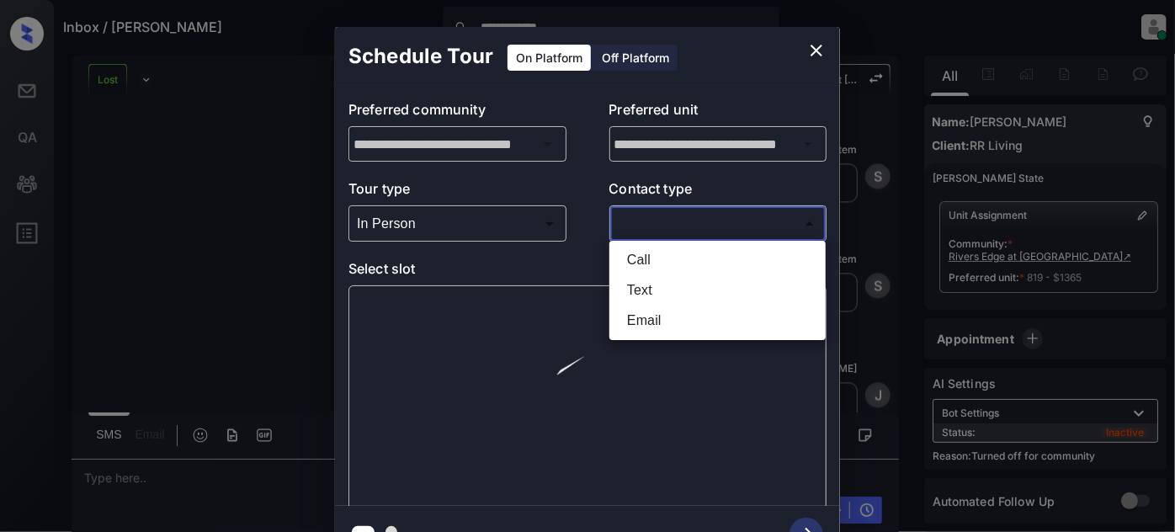
click at [680, 220] on body "**********" at bounding box center [587, 266] width 1175 height 532
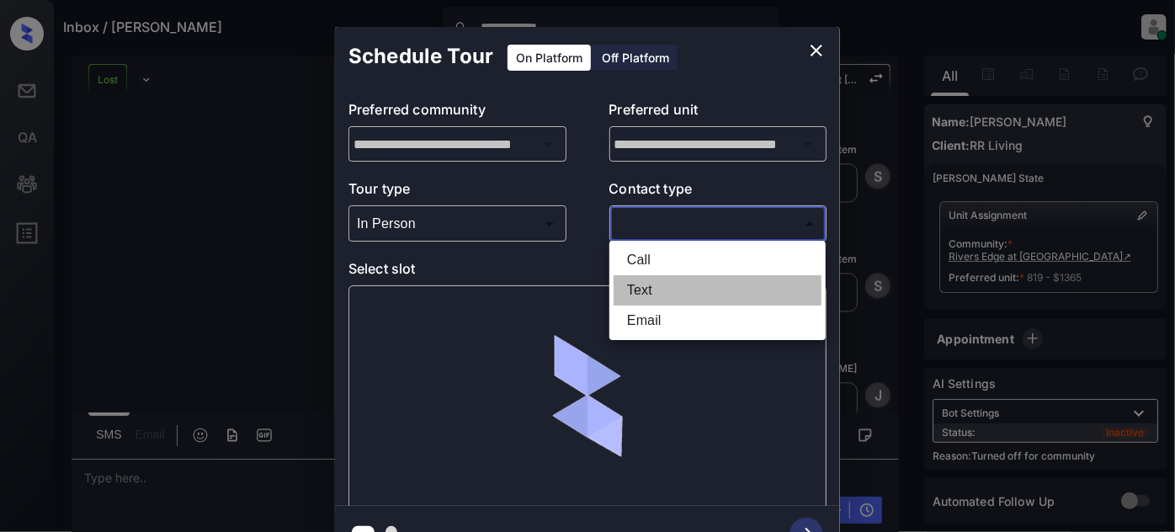
click at [641, 286] on li "Text" at bounding box center [717, 290] width 208 height 30
type input "****"
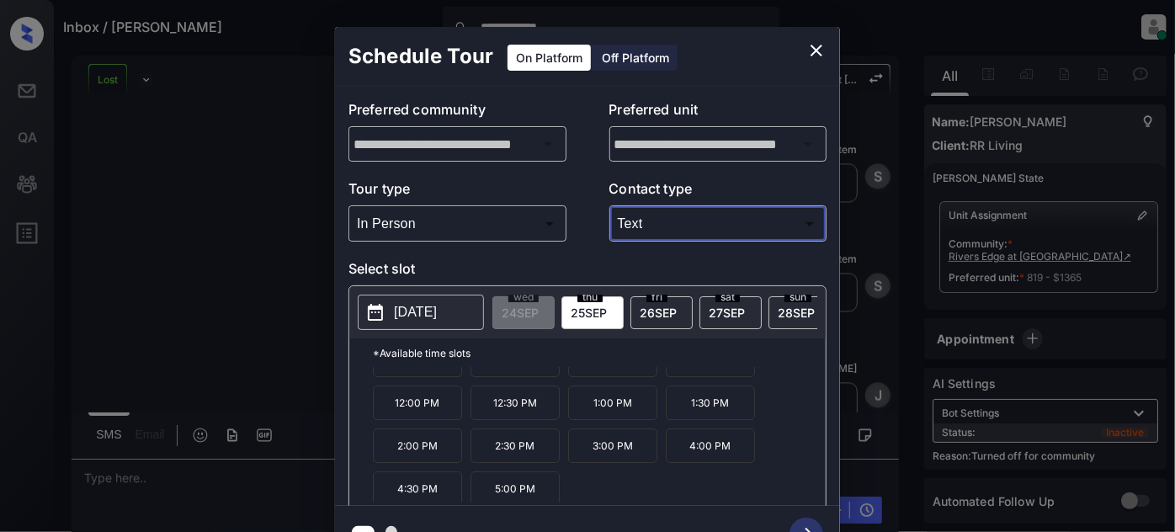
scroll to position [26, 0]
click at [808, 48] on icon "close" at bounding box center [816, 50] width 20 height 20
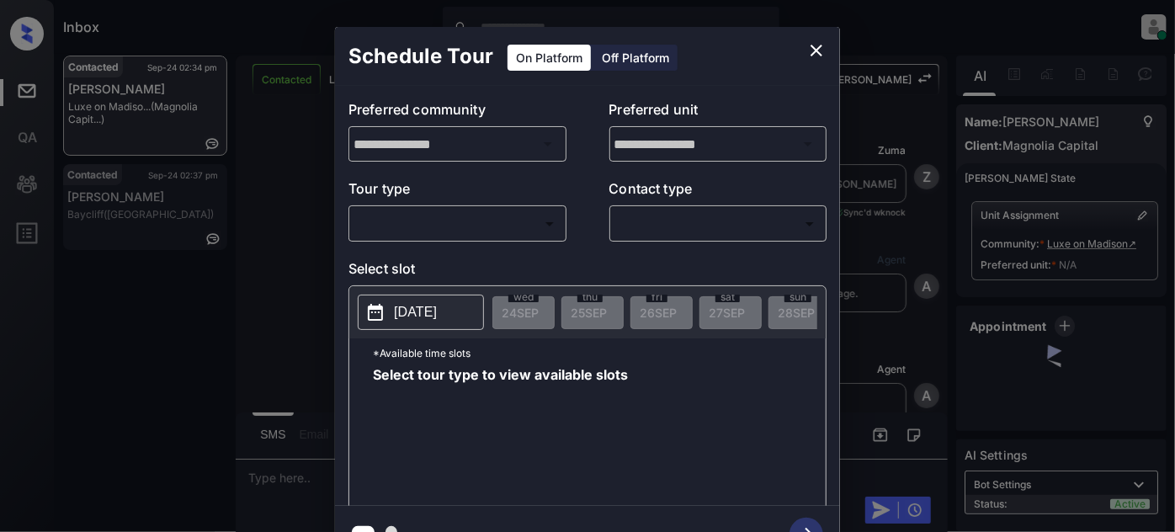
scroll to position [2834, 0]
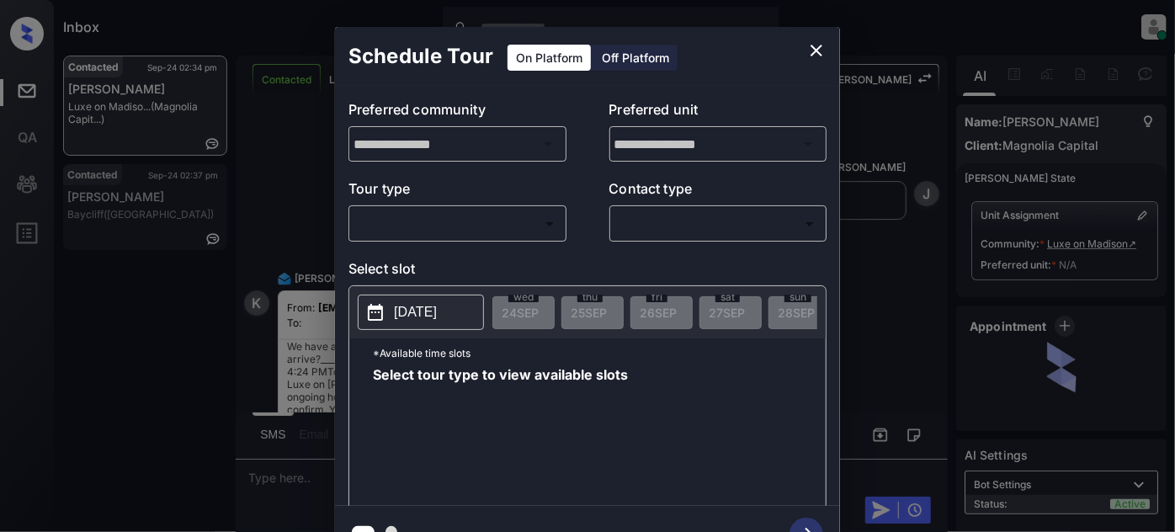
click at [522, 222] on body "Inbox [PERSON_NAME] Online Set yourself offline Set yourself on break Profile S…" at bounding box center [587, 266] width 1175 height 532
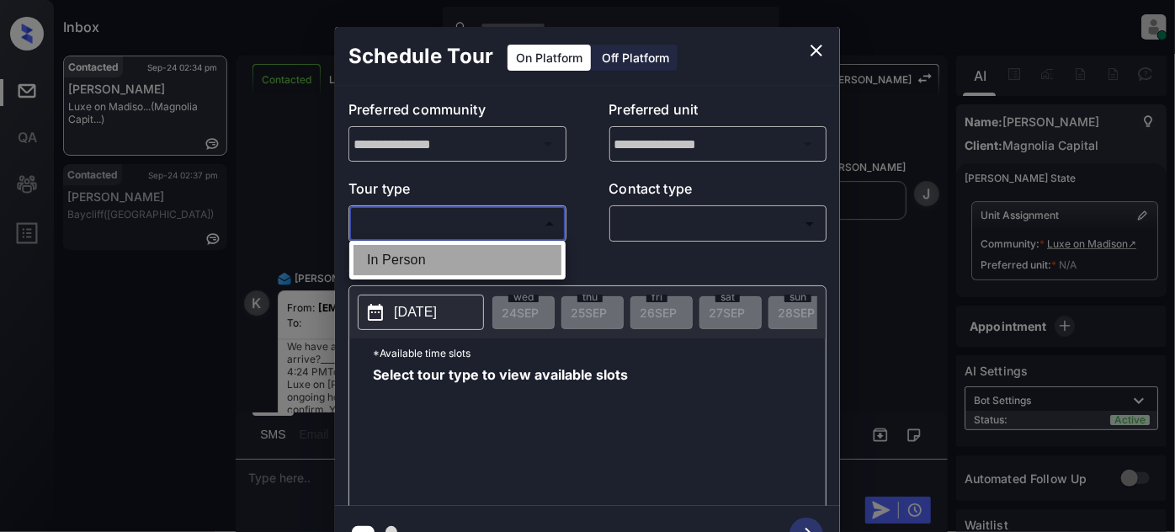
click at [448, 252] on li "In Person" at bounding box center [457, 260] width 208 height 30
type input "********"
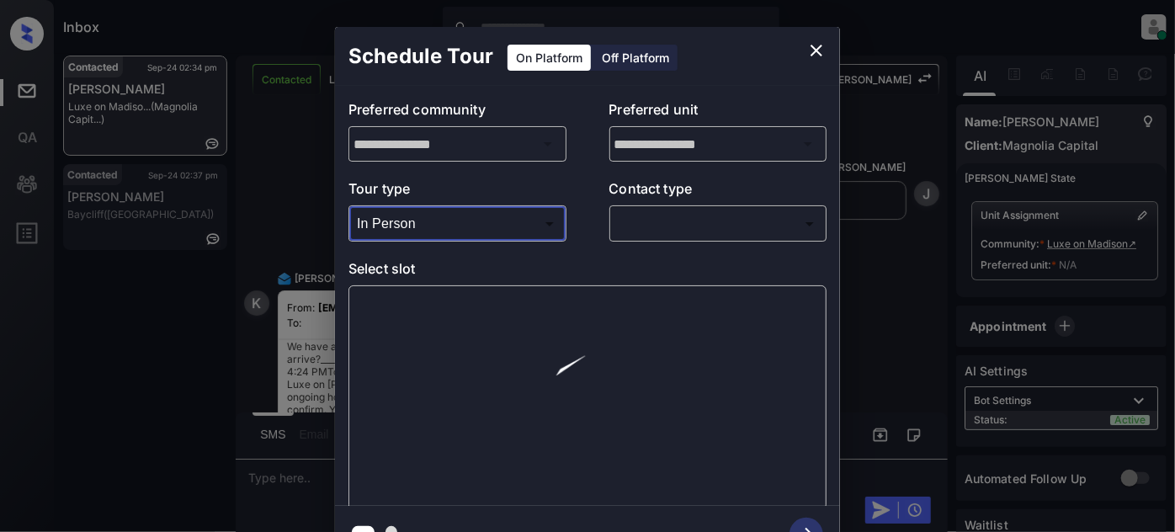
click at [708, 225] on body "Inbox [PERSON_NAME] Online Set yourself offline Set yourself on break Profile S…" at bounding box center [587, 266] width 1175 height 532
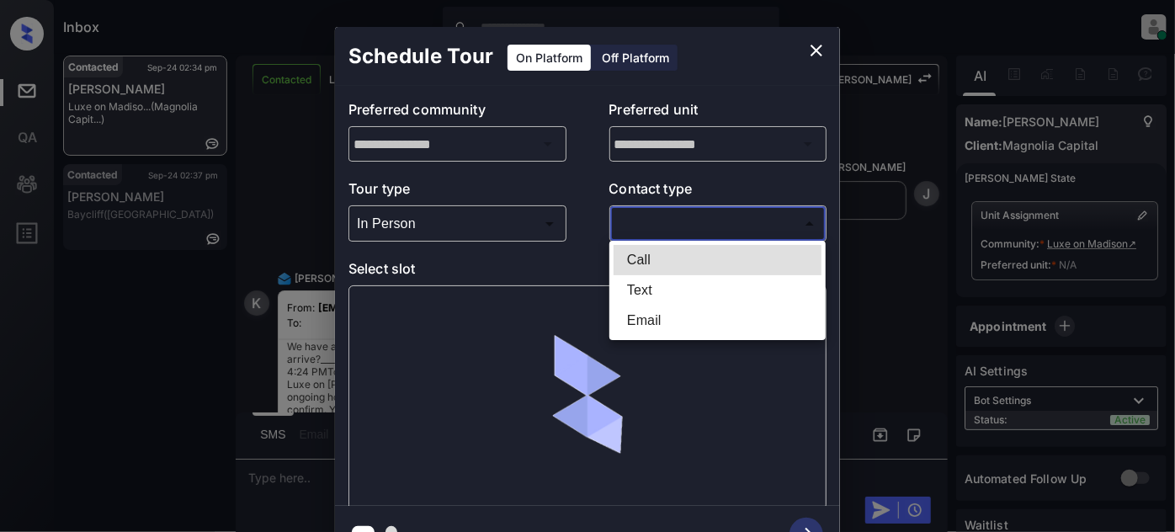
click at [653, 303] on li "Text" at bounding box center [717, 290] width 208 height 30
type input "****"
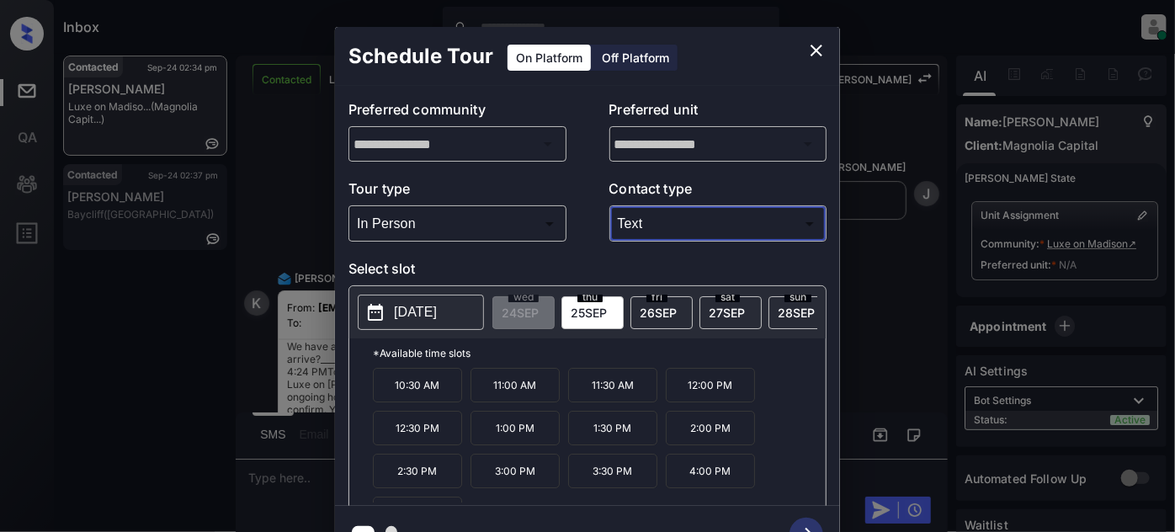
click at [286, 212] on div "**********" at bounding box center [587, 295] width 1175 height 590
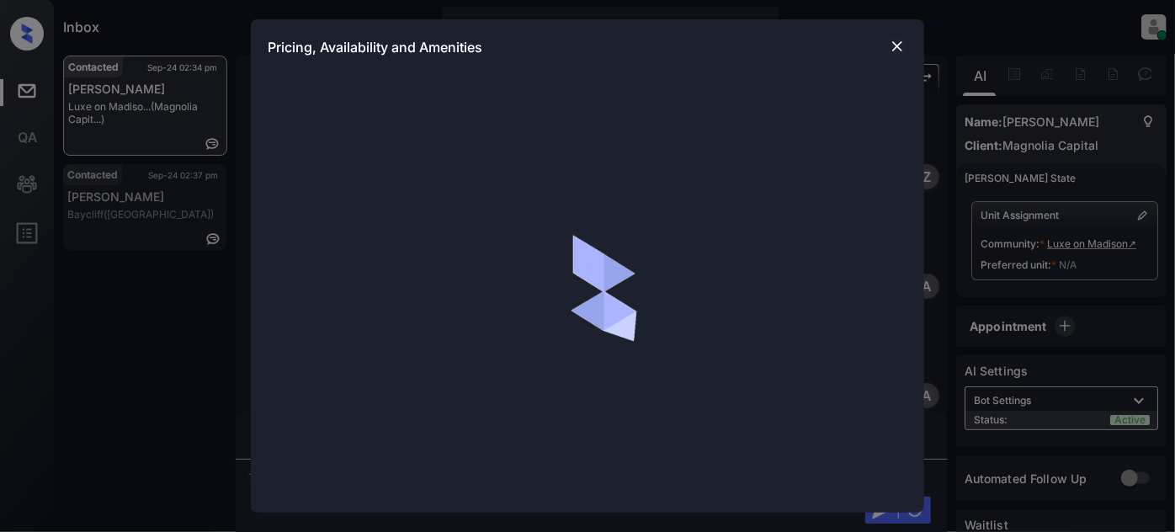
scroll to position [2834, 0]
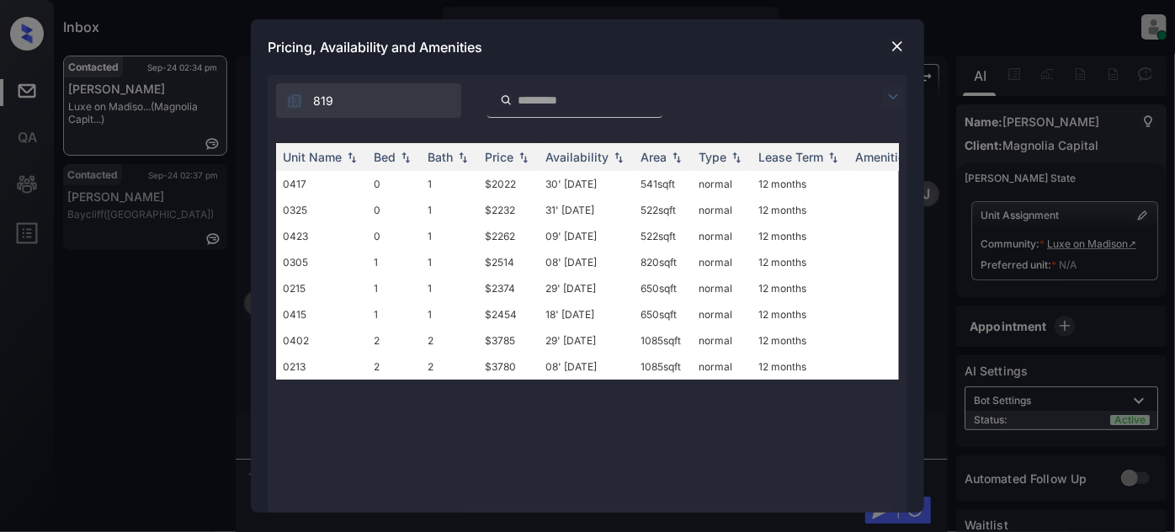
click at [887, 40] on div at bounding box center [897, 46] width 20 height 20
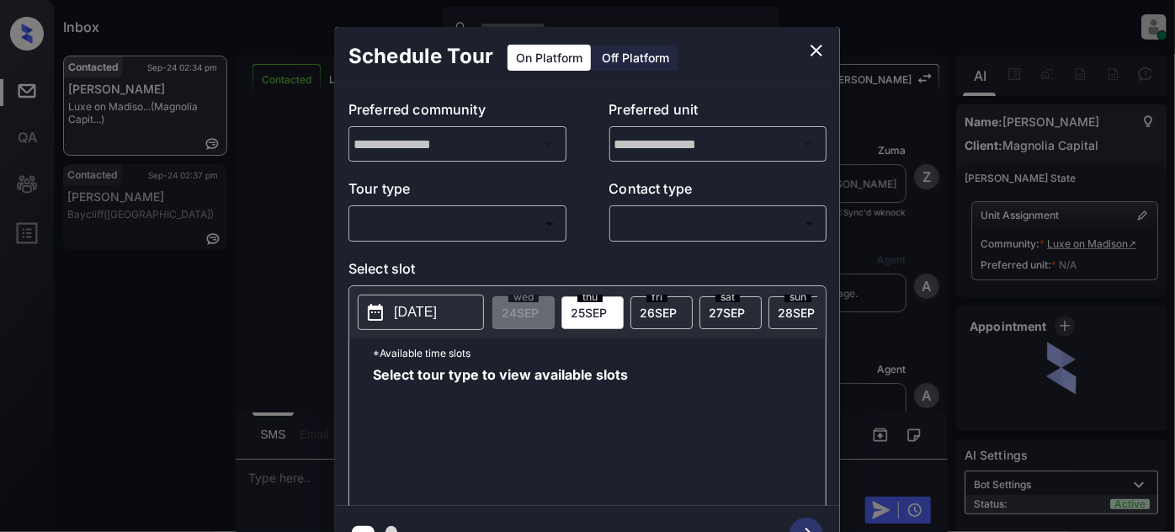
scroll to position [2528, 0]
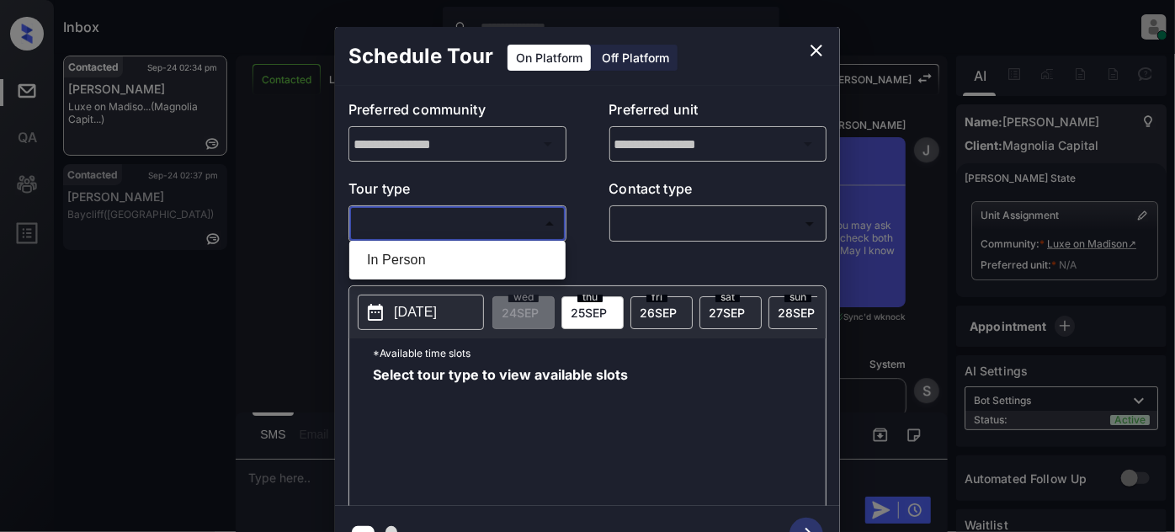
click at [462, 219] on body "Inbox Juan Carlos Manantan Online Set yourself offline Set yourself on break Pr…" at bounding box center [587, 266] width 1175 height 532
click at [422, 252] on li "In Person" at bounding box center [457, 260] width 208 height 30
type input "********"
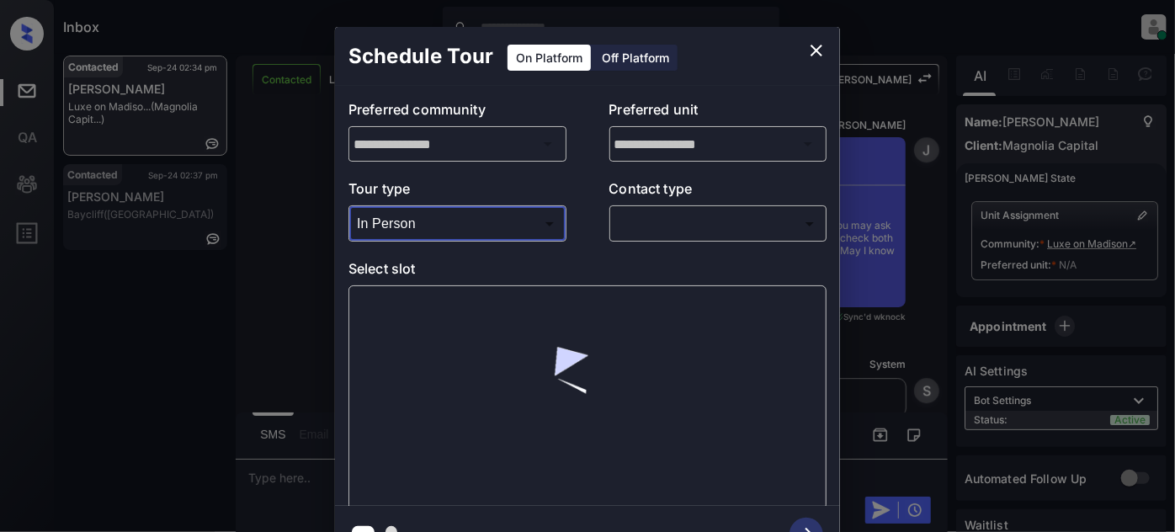
click at [704, 217] on body "Inbox Juan Carlos Manantan Online Set yourself offline Set yourself on break Pr…" at bounding box center [587, 266] width 1175 height 532
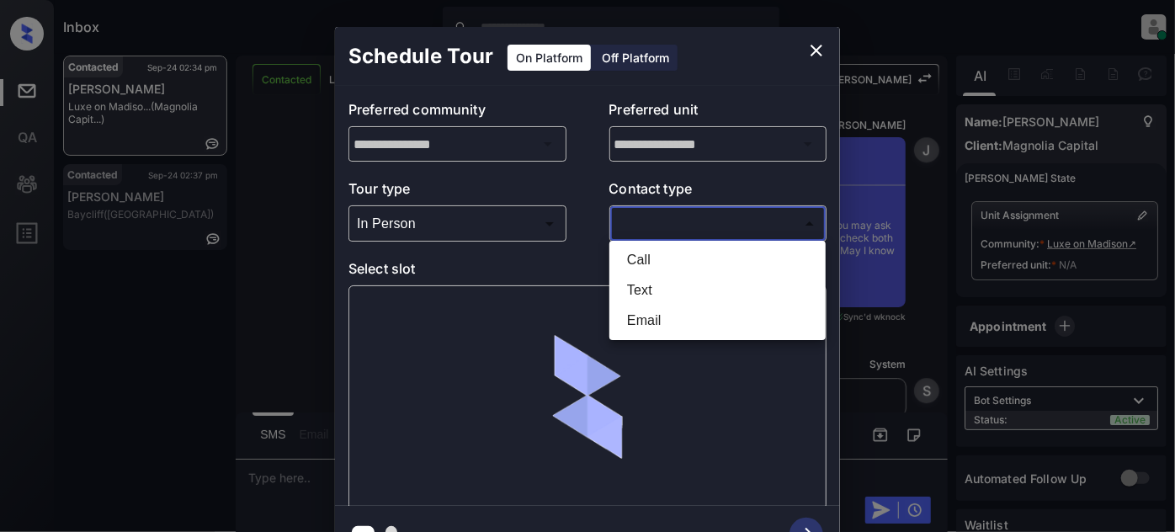
click at [819, 50] on div at bounding box center [587, 266] width 1175 height 532
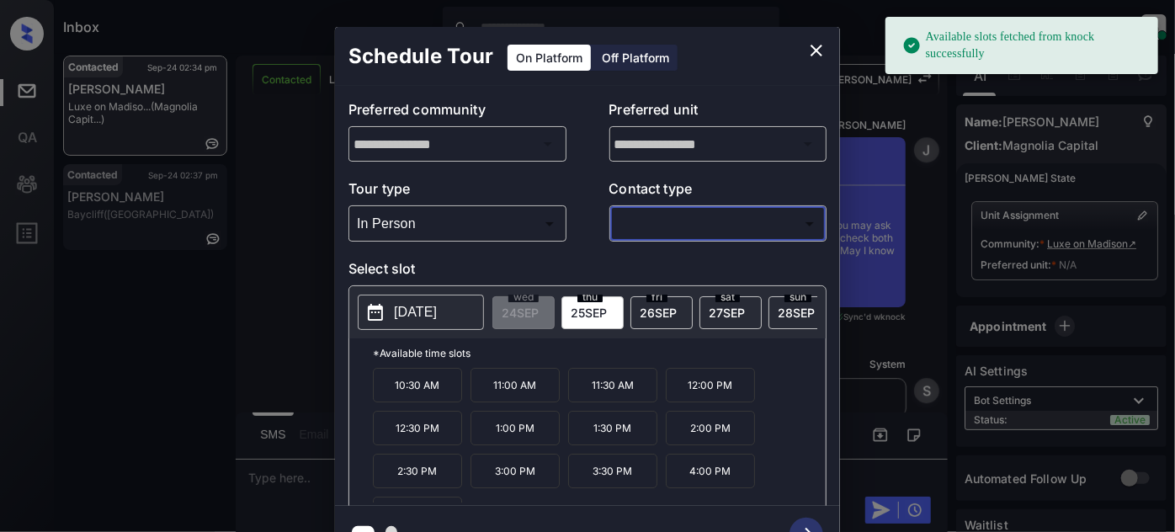
click at [812, 53] on icon "close" at bounding box center [816, 50] width 20 height 20
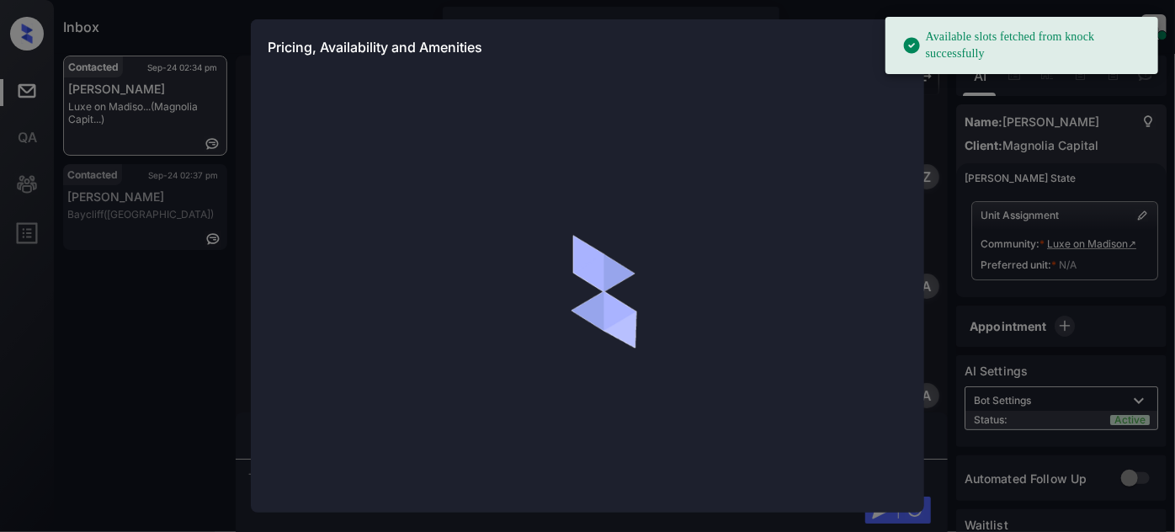
scroll to position [2528, 0]
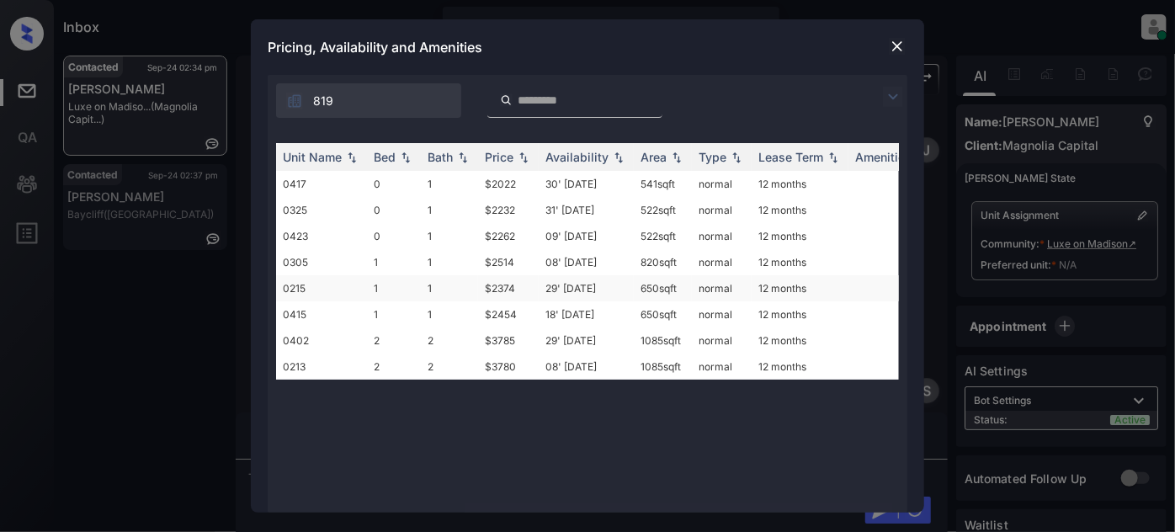
click at [560, 283] on td "29' [DATE]" at bounding box center [585, 288] width 95 height 26
click at [560, 283] on td "29' Jul 25" at bounding box center [585, 288] width 95 height 26
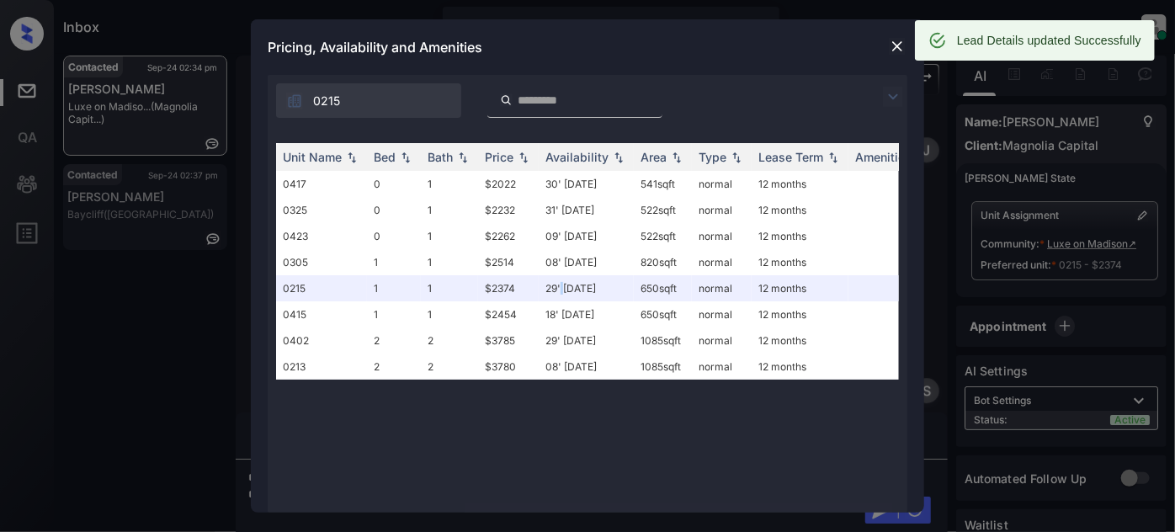
click at [892, 46] on img at bounding box center [896, 46] width 17 height 17
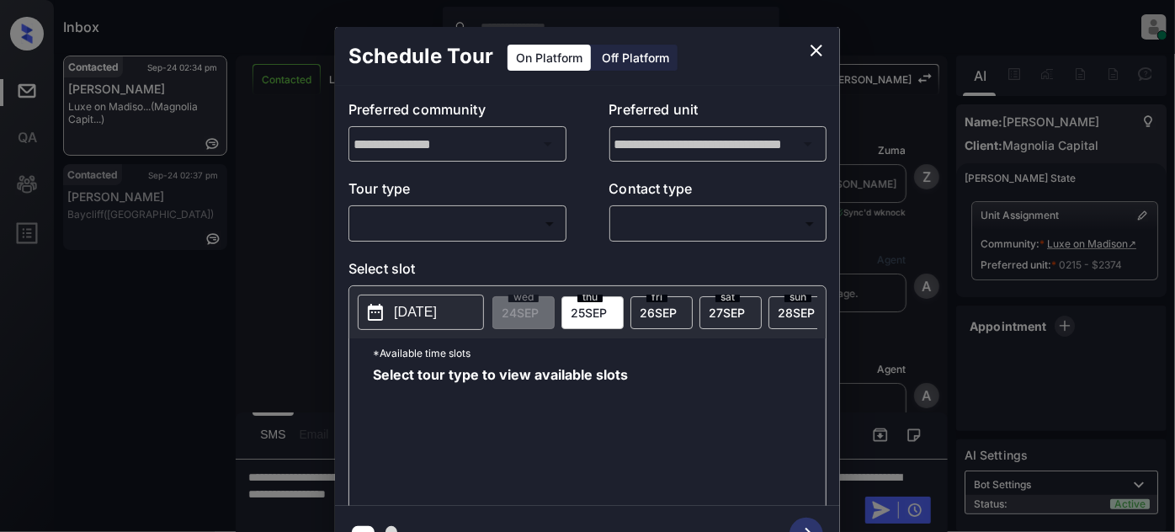
scroll to position [2528, 0]
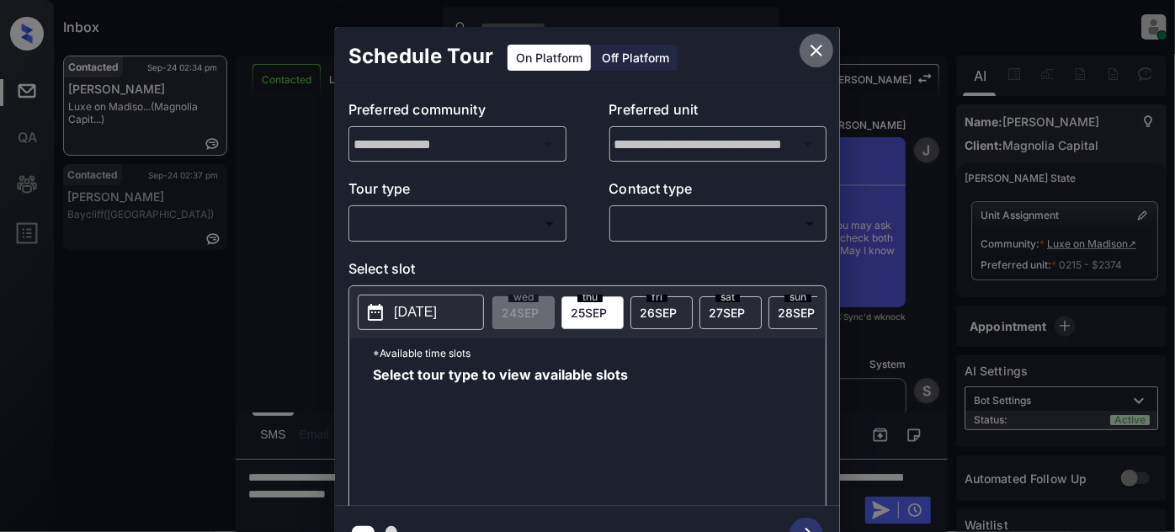
click at [809, 50] on icon "close" at bounding box center [816, 50] width 20 height 20
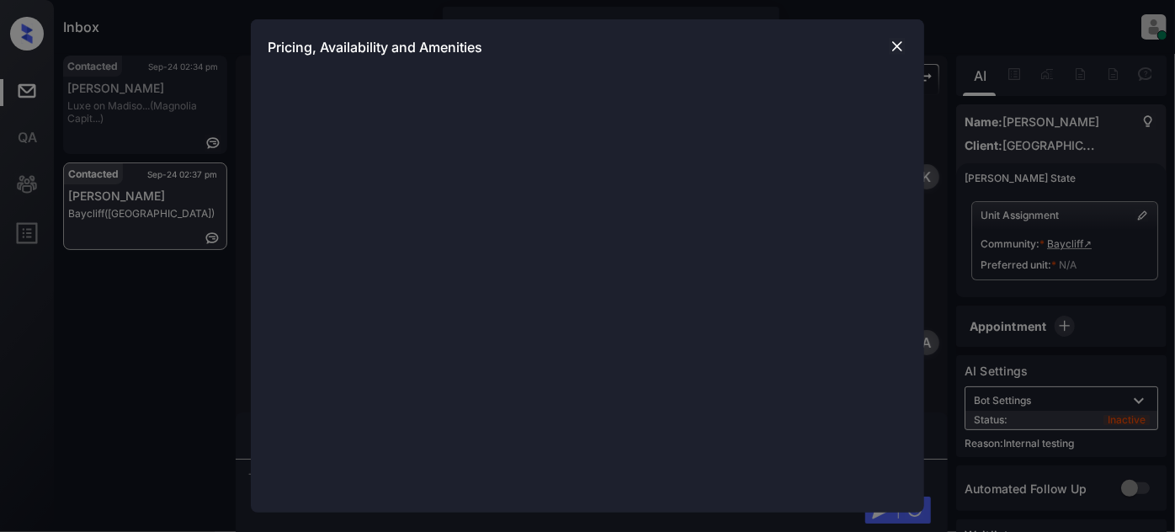
scroll to position [2212, 0]
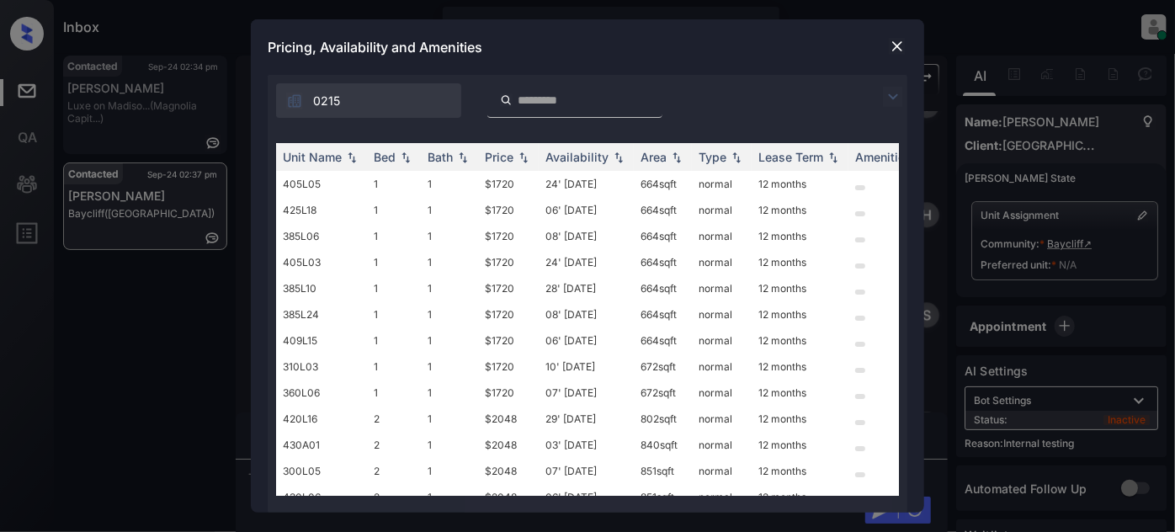
click at [892, 93] on img at bounding box center [893, 97] width 20 height 20
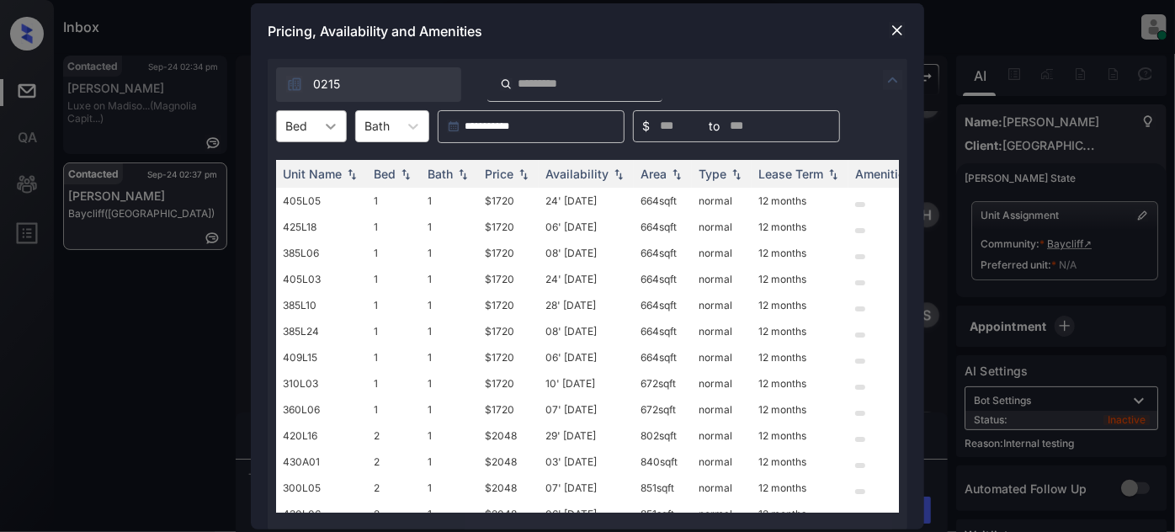
click at [330, 134] on icon at bounding box center [330, 126] width 17 height 17
click at [312, 174] on div "1" at bounding box center [311, 167] width 71 height 30
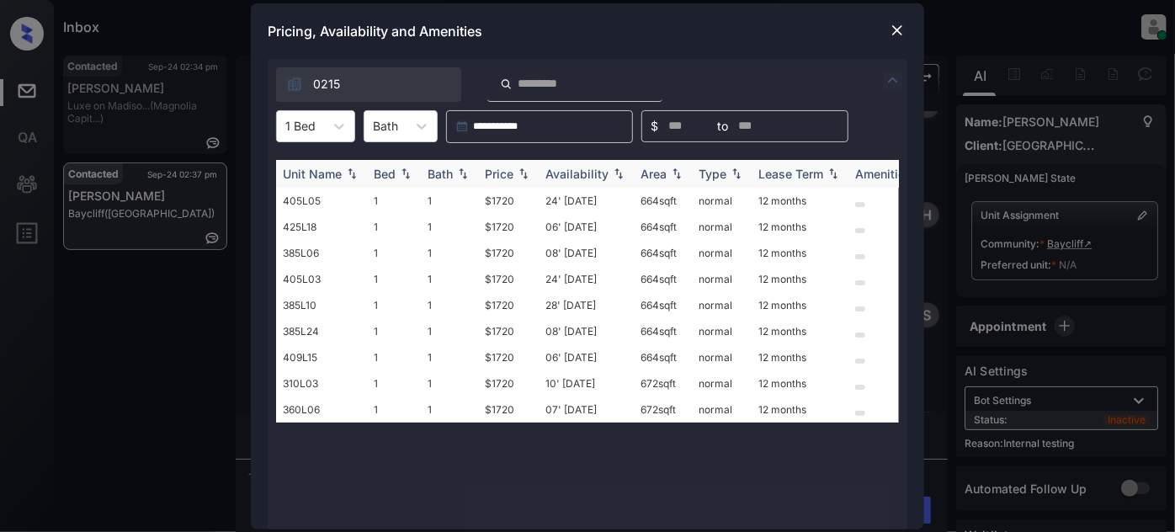
click at [502, 178] on div "Price" at bounding box center [499, 174] width 29 height 14
click at [589, 199] on td "24' [DATE]" at bounding box center [585, 201] width 95 height 26
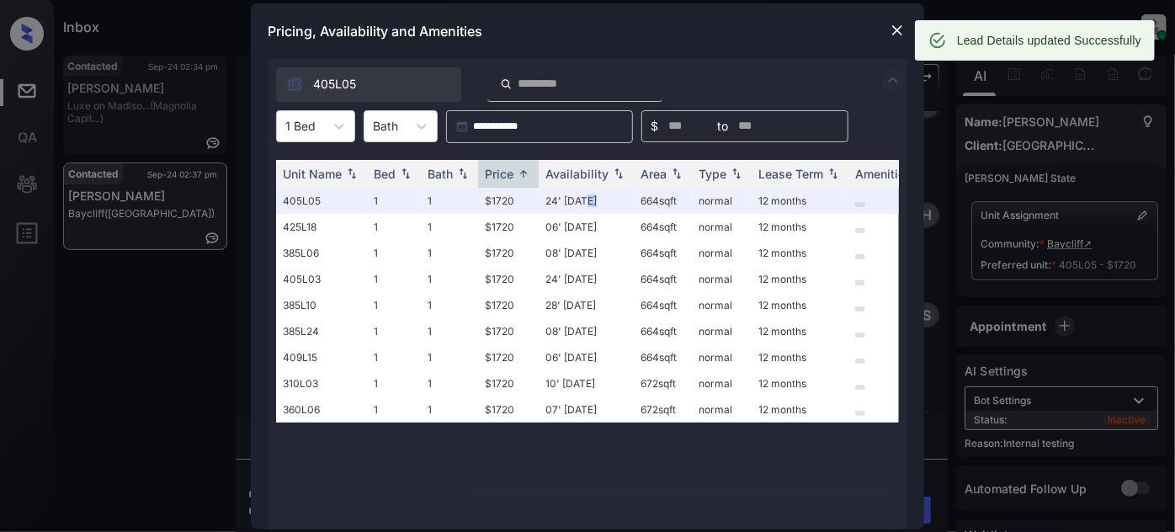
click at [899, 35] on img at bounding box center [896, 30] width 17 height 17
